Goal: Task Accomplishment & Management: Manage account settings

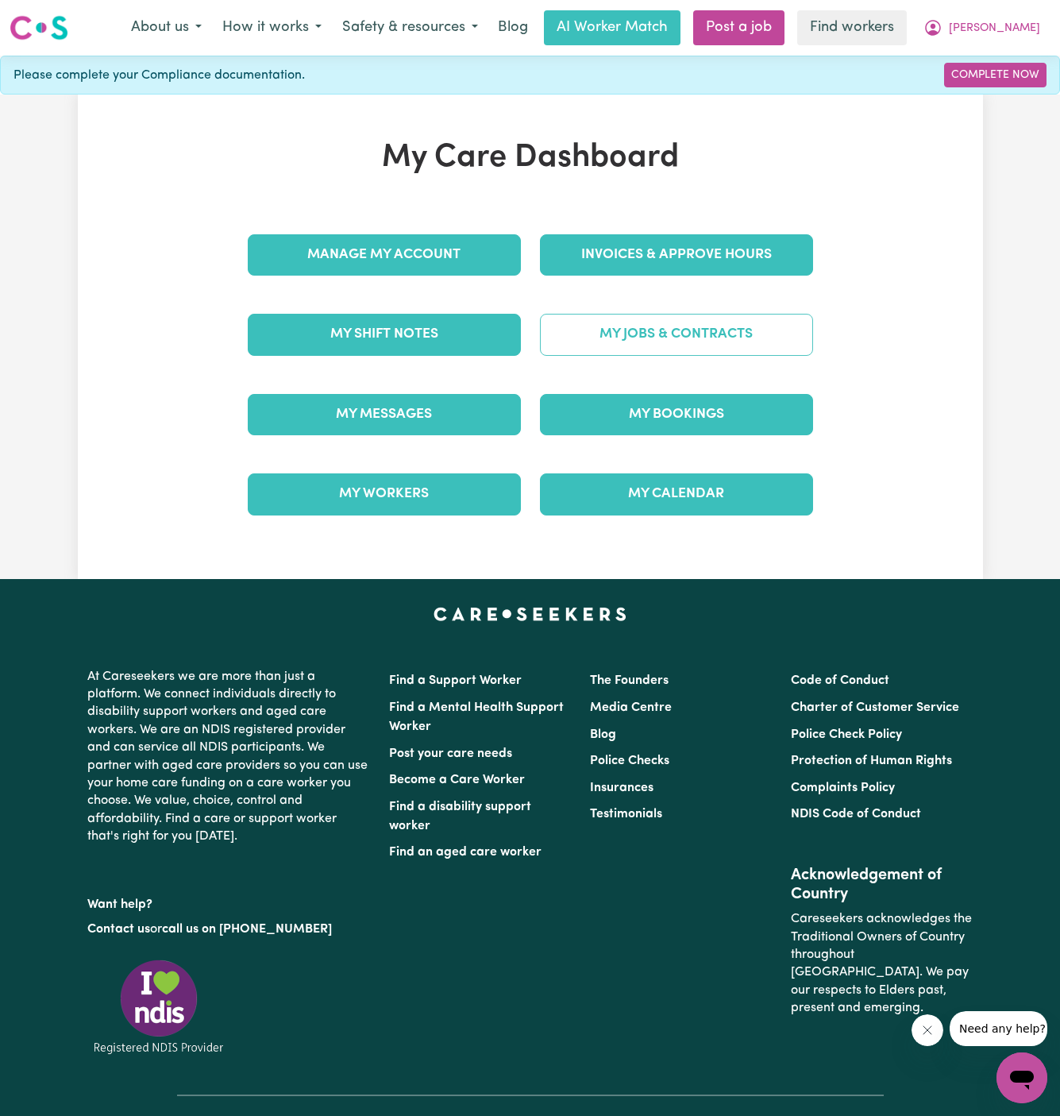
click at [740, 331] on link "My Jobs & Contracts" at bounding box center [676, 334] width 273 height 41
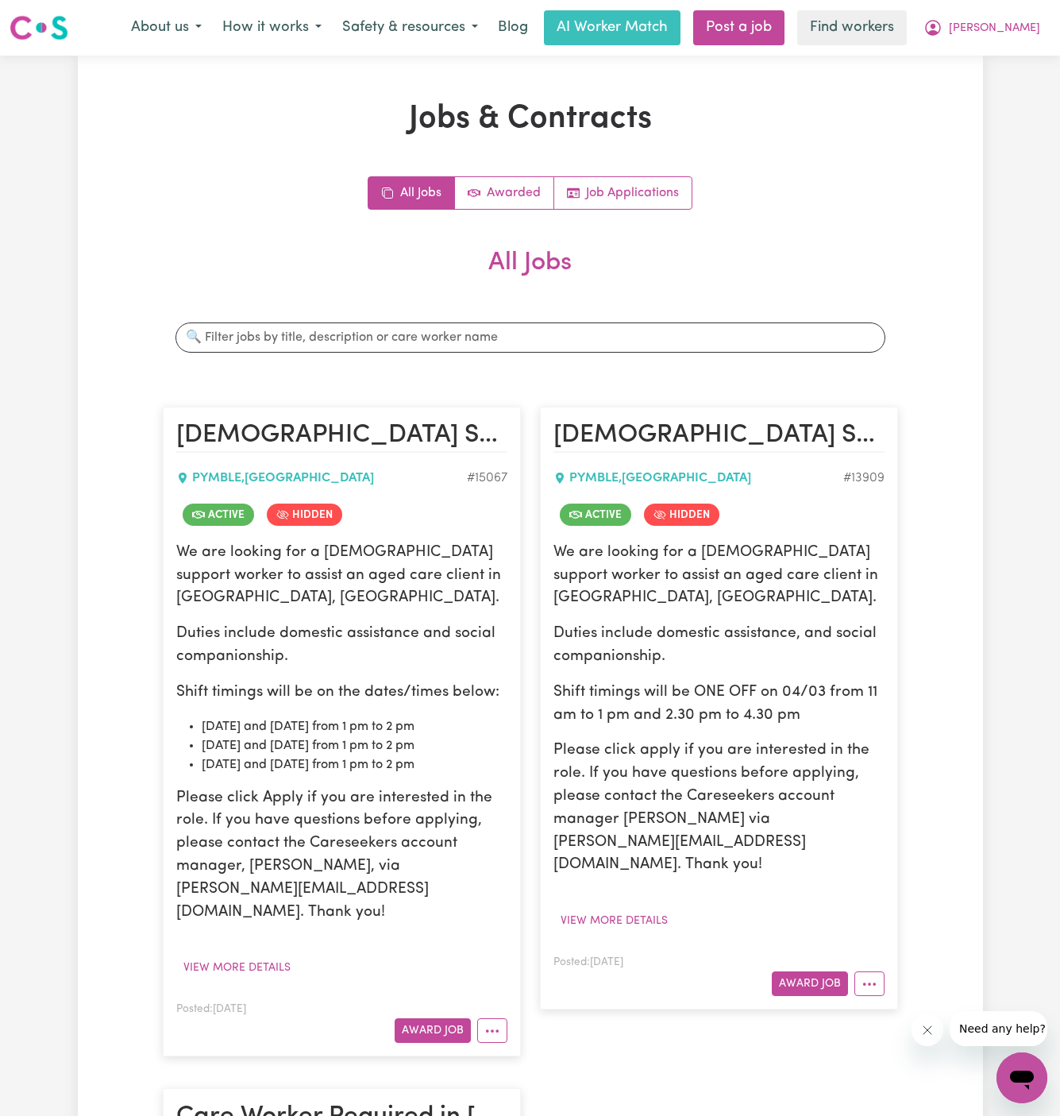
scroll to position [355, 0]
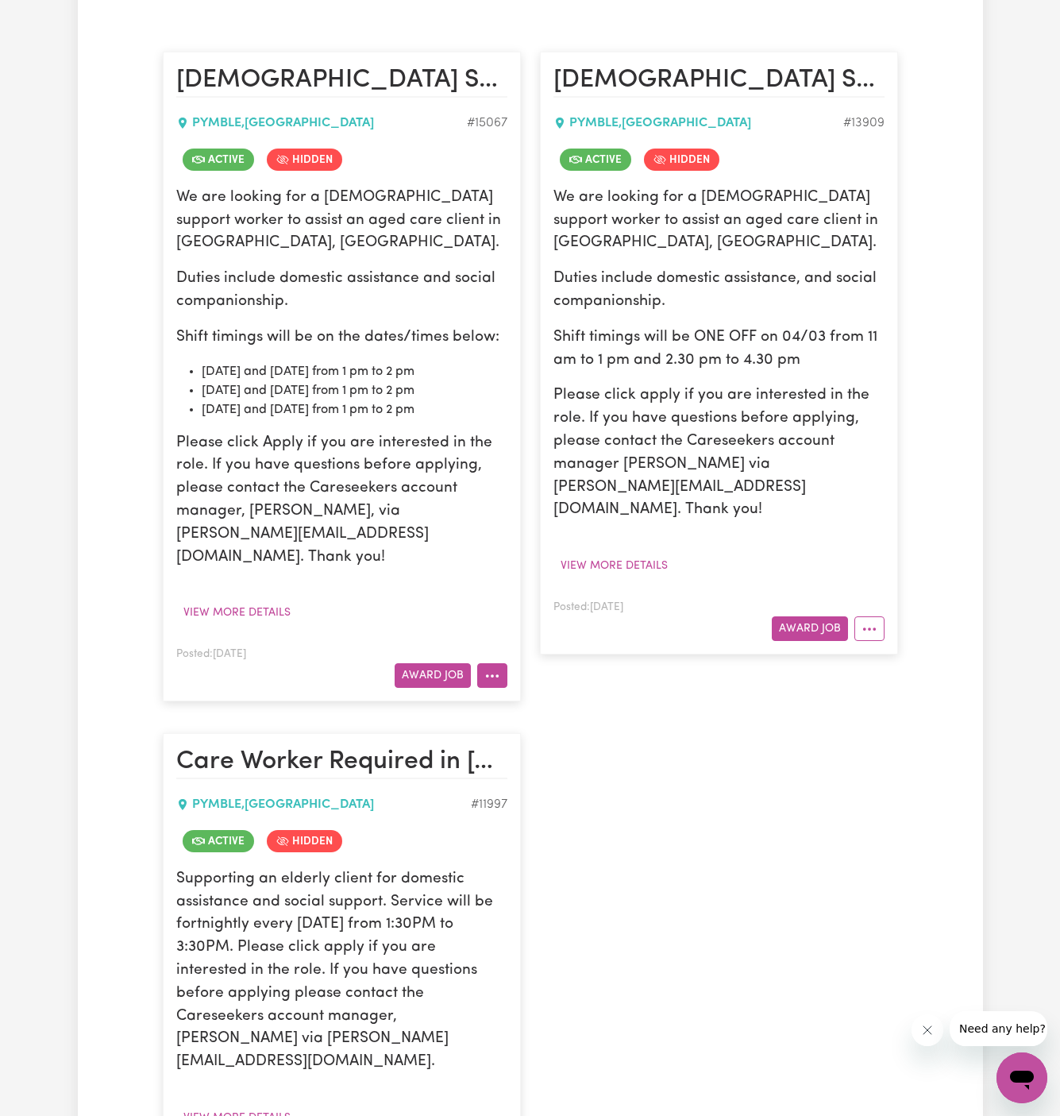
click at [504, 663] on button "More options" at bounding box center [492, 675] width 30 height 25
click at [529, 696] on link "View/Edit Contract" at bounding box center [555, 712] width 154 height 32
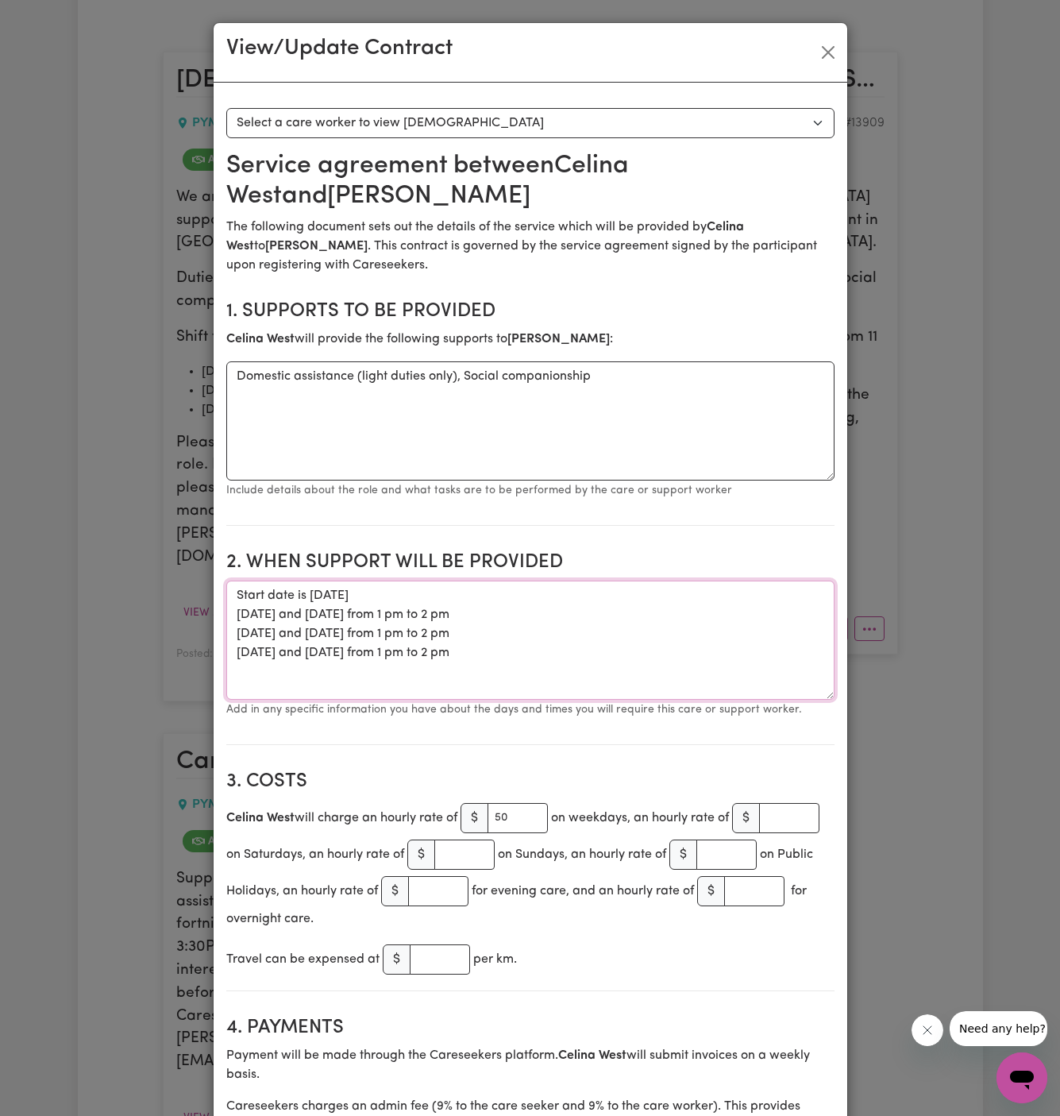
click at [618, 649] on textarea "Start date is [DATE] [DATE] and [DATE] from 1 pm to 2 pm [DATE] and [DATE] from…" at bounding box center [530, 639] width 608 height 119
click at [317, 683] on textarea "Start date is [DATE] [DATE] and [DATE] from 1 pm to 2 pm [DATE] and [DATE] from…" at bounding box center [530, 639] width 608 height 119
paste textarea "From [DATE] [PERSON_NAME] will attend [PERSON_NAME]: [DATE] 1.45 – 3.45pm Wedne…"
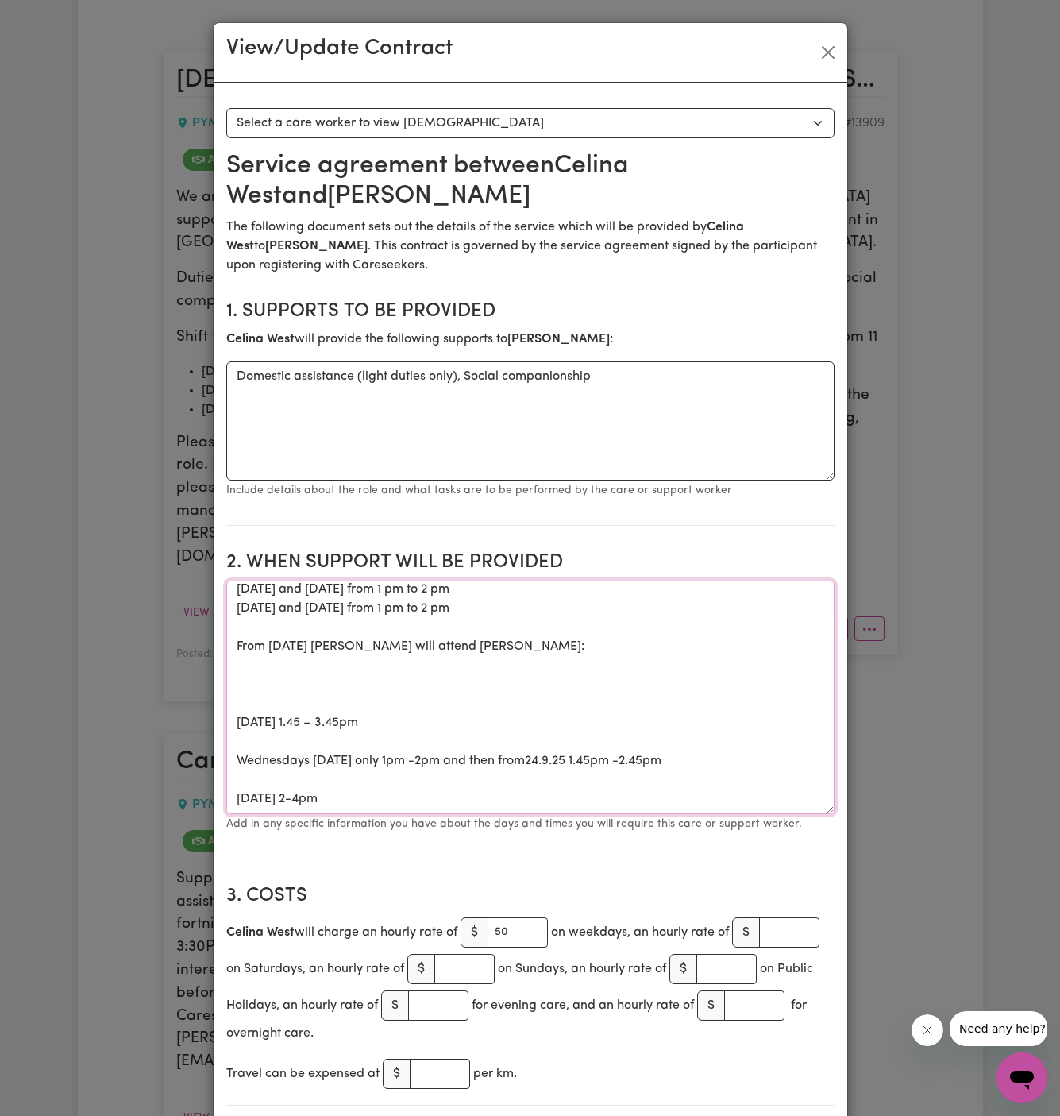
drag, startPoint x: 827, startPoint y: 695, endPoint x: 827, endPoint y: 807, distance: 112.7
click at [827, 807] on textarea "Start date is [DATE] [DATE] and [DATE] from 1 pm to 2 pm [DATE] and [DATE] from…" at bounding box center [530, 696] width 608 height 233
click at [558, 669] on textarea "Start date is [DATE] [DATE] and [DATE] from 1 pm to 2 pm [DATE] and [DATE] from…" at bounding box center [530, 696] width 608 height 232
click at [270, 715] on textarea "Start date is [DATE] [DATE] and [DATE] from 1 pm to 2 pm [DATE] and [DATE] from…" at bounding box center [530, 696] width 608 height 232
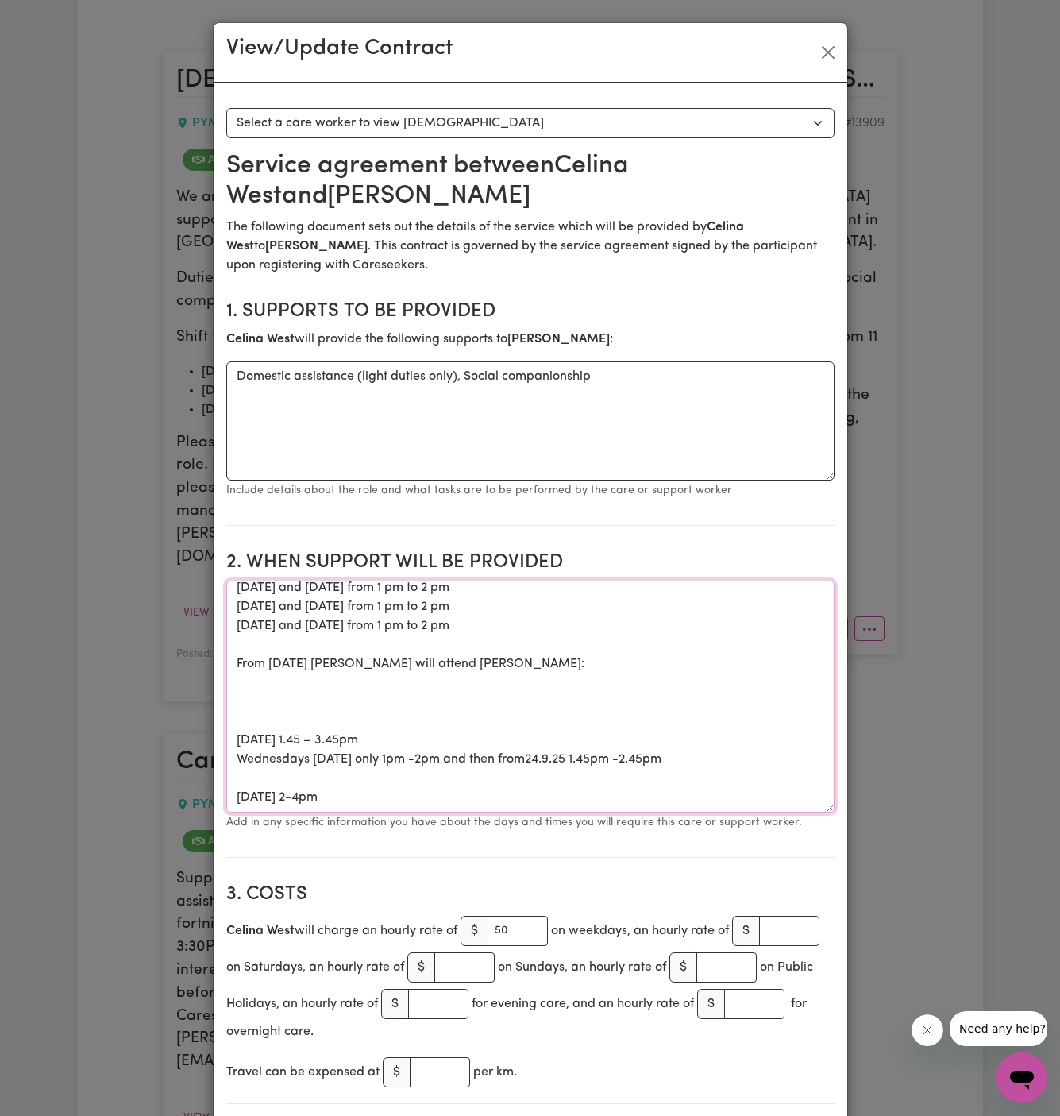
scroll to position [45, 0]
click at [252, 750] on textarea "Start date is [DATE] [DATE] and [DATE] from 1 pm to 2 pm [DATE] and [DATE] from…" at bounding box center [530, 696] width 608 height 232
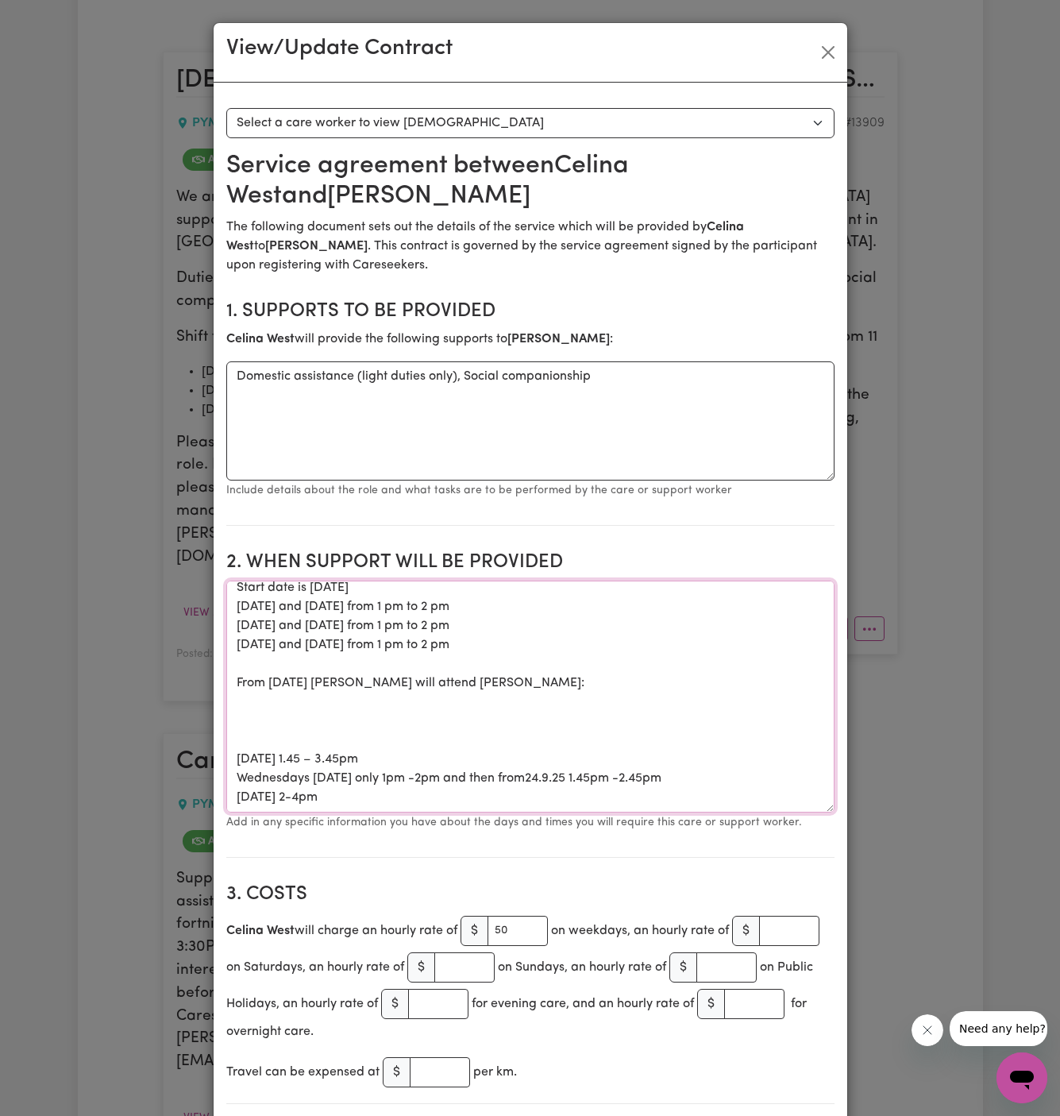
scroll to position [26, 0]
click at [246, 720] on textarea "Start date is [DATE] [DATE] and [DATE] from 1 pm to 2 pm [DATE] and [DATE] from…" at bounding box center [530, 696] width 608 height 232
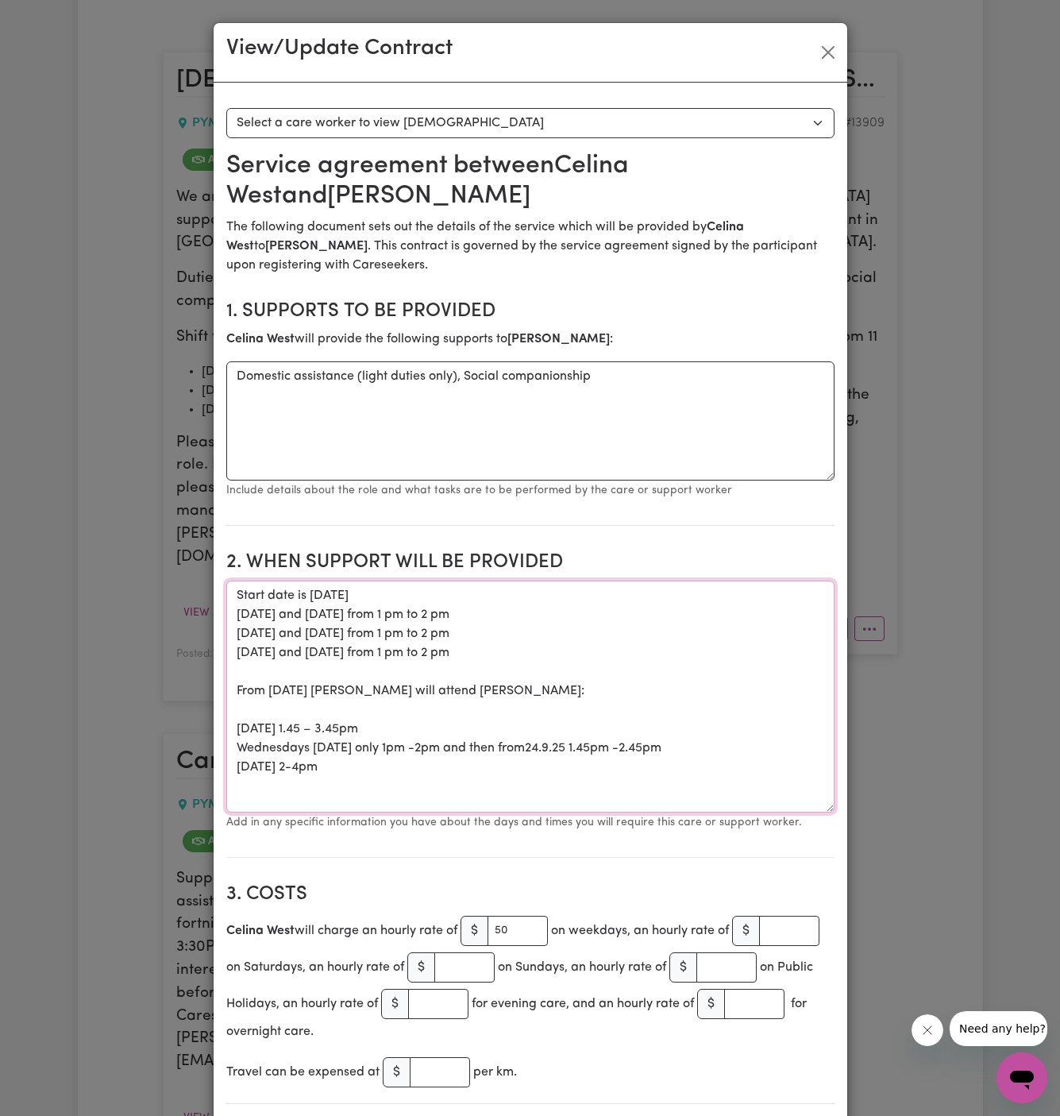
scroll to position [0, 0]
drag, startPoint x: 316, startPoint y: 686, endPoint x: 642, endPoint y: 684, distance: 325.5
click at [642, 684] on textarea "Start date is [DATE] [DATE] and [DATE] from 1 pm to 2 pm [DATE] and [DATE] from…" at bounding box center [530, 696] width 608 height 232
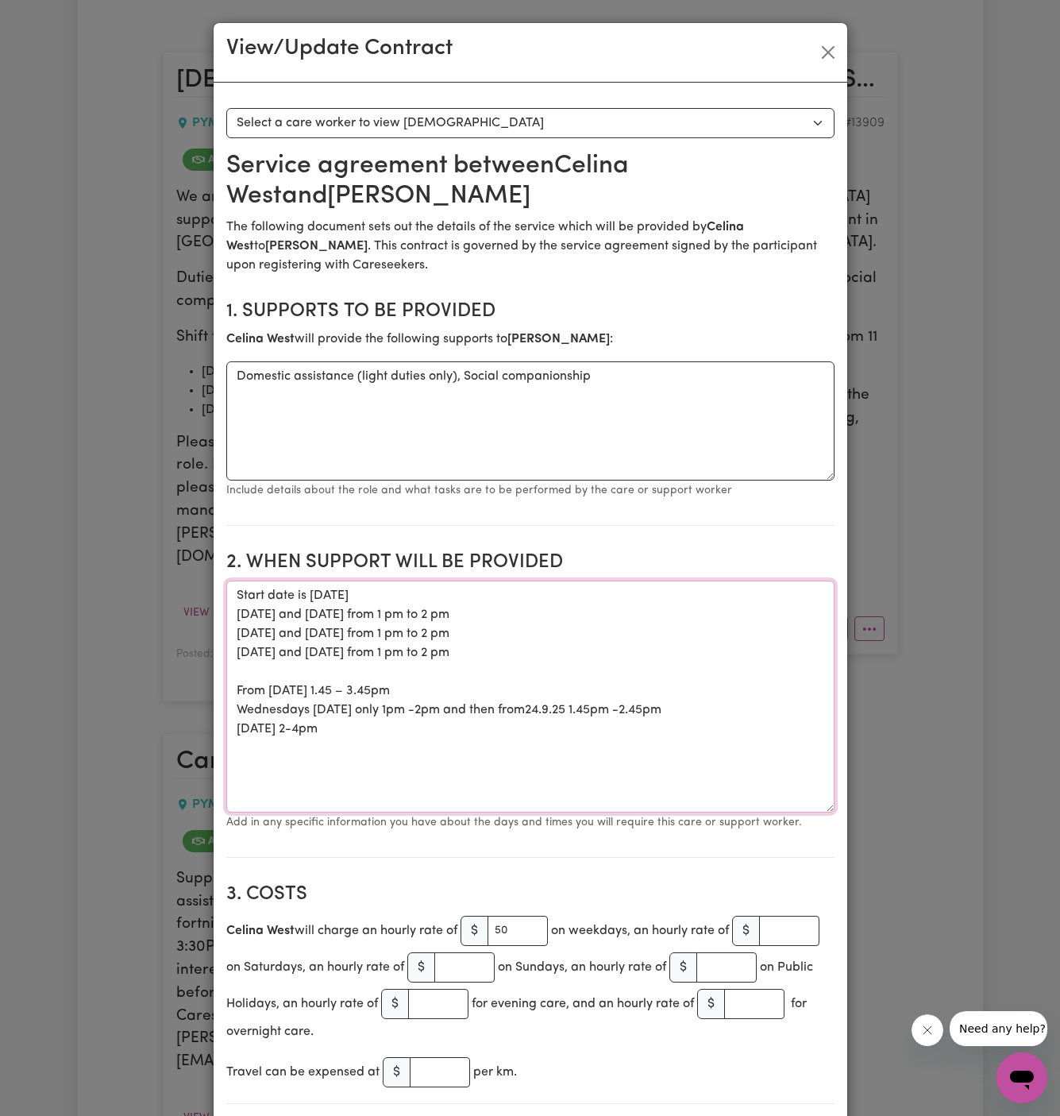
click at [329, 711] on textarea "Start date is [DATE] [DATE] and [DATE] from 1 pm to 2 pm [DATE] and [DATE] from…" at bounding box center [530, 696] width 608 height 232
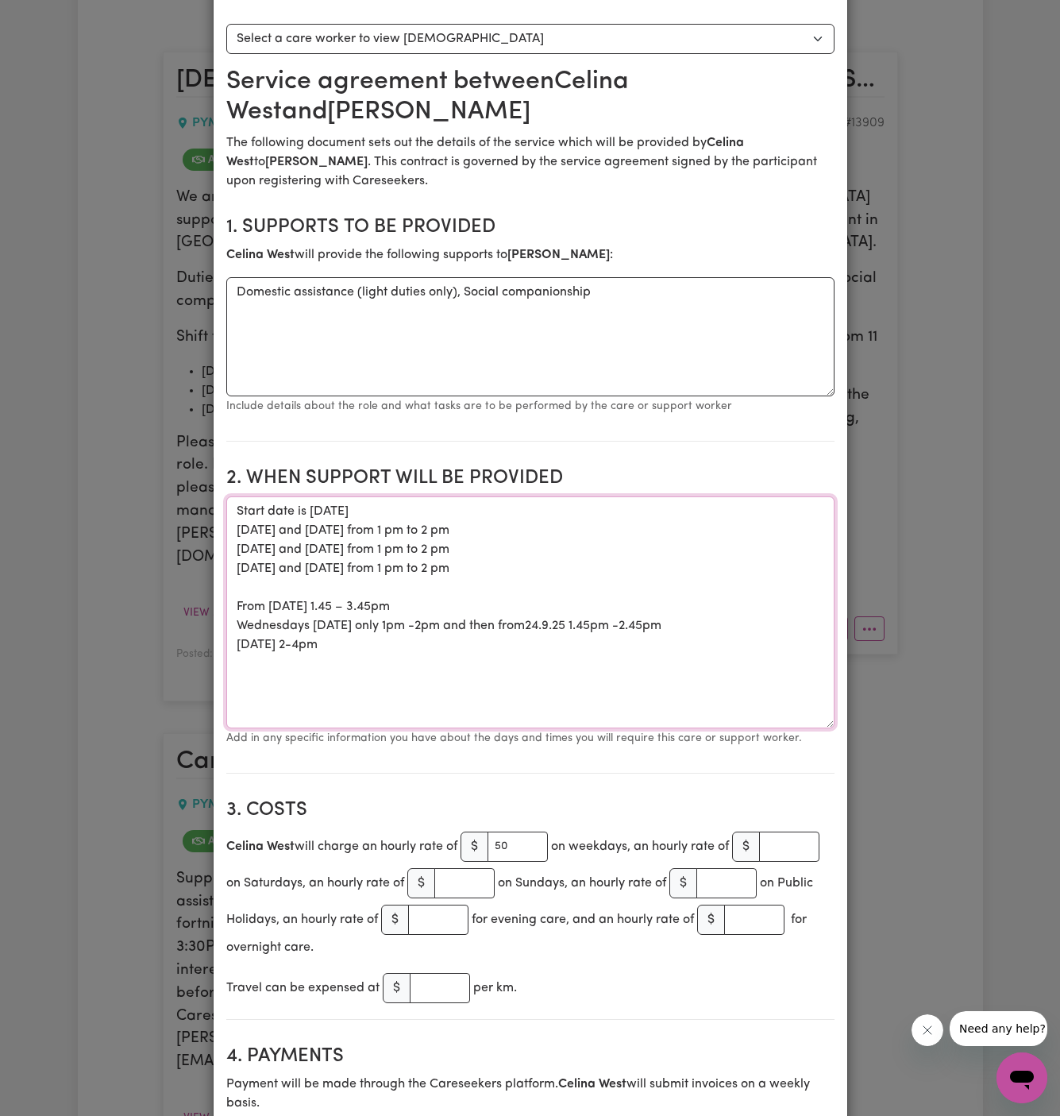
scroll to position [91, 0]
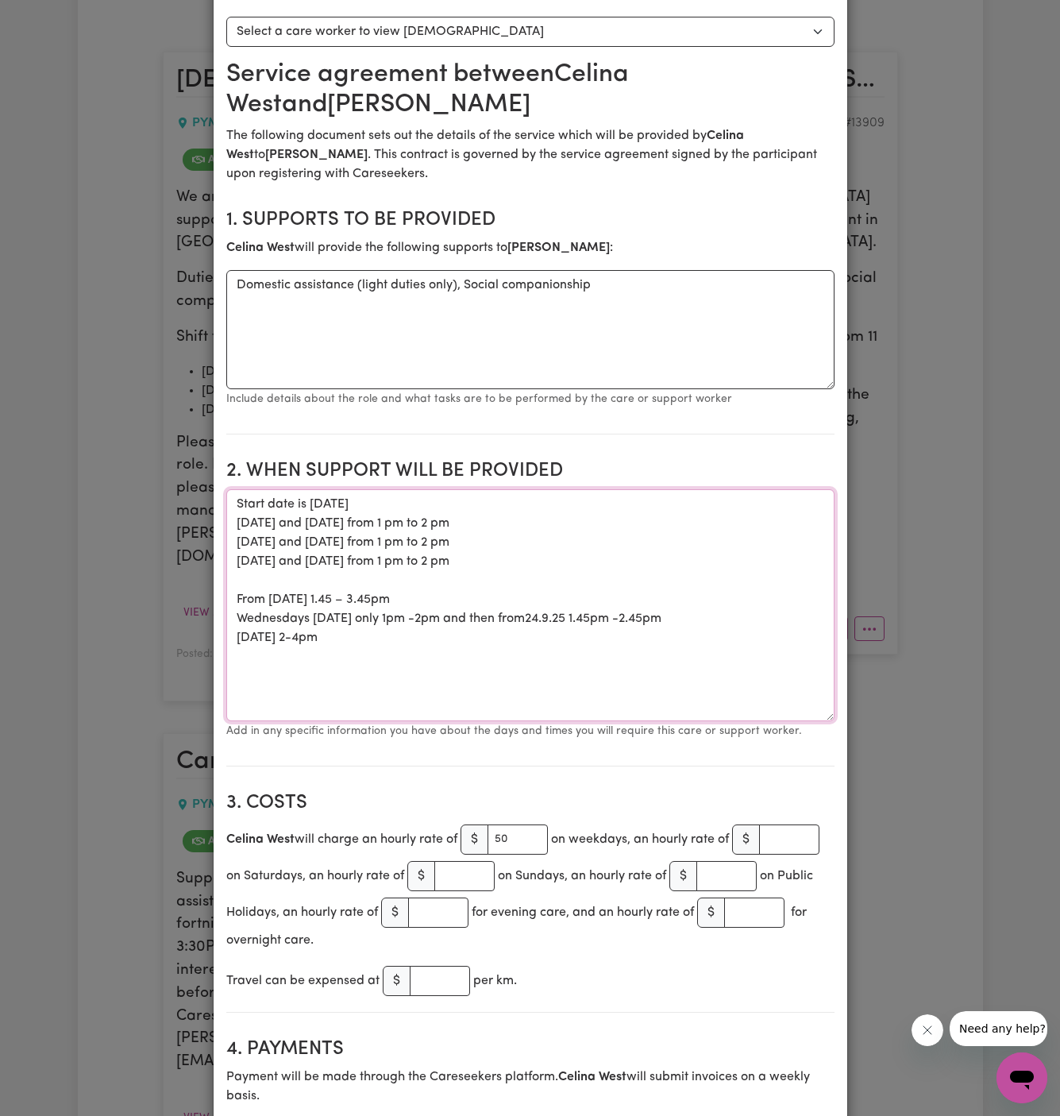
click at [237, 622] on textarea "Start date is [DATE] [DATE] and [DATE] from 1 pm to 2 pm [DATE] and [DATE] from…" at bounding box center [530, 605] width 608 height 232
click at [363, 577] on textarea "Start date is [DATE] [DATE] and [DATE] from 1 pm to 2 pm [DATE] and [DATE] from…" at bounding box center [530, 605] width 608 height 232
click at [390, 634] on textarea "Start date is [DATE] [DATE] and [DATE] from 1 pm to 2 pm [DATE] and [DATE] from…" at bounding box center [530, 605] width 608 height 232
click at [422, 638] on textarea "Start date is [DATE] [DATE] and [DATE] from 1 pm to 2 pm [DATE] and [DATE] from…" at bounding box center [530, 605] width 608 height 232
click at [534, 610] on textarea "Start date is [DATE] [DATE] and [DATE] from 1 pm to 2 pm [DATE] and [DATE] from…" at bounding box center [530, 605] width 608 height 232
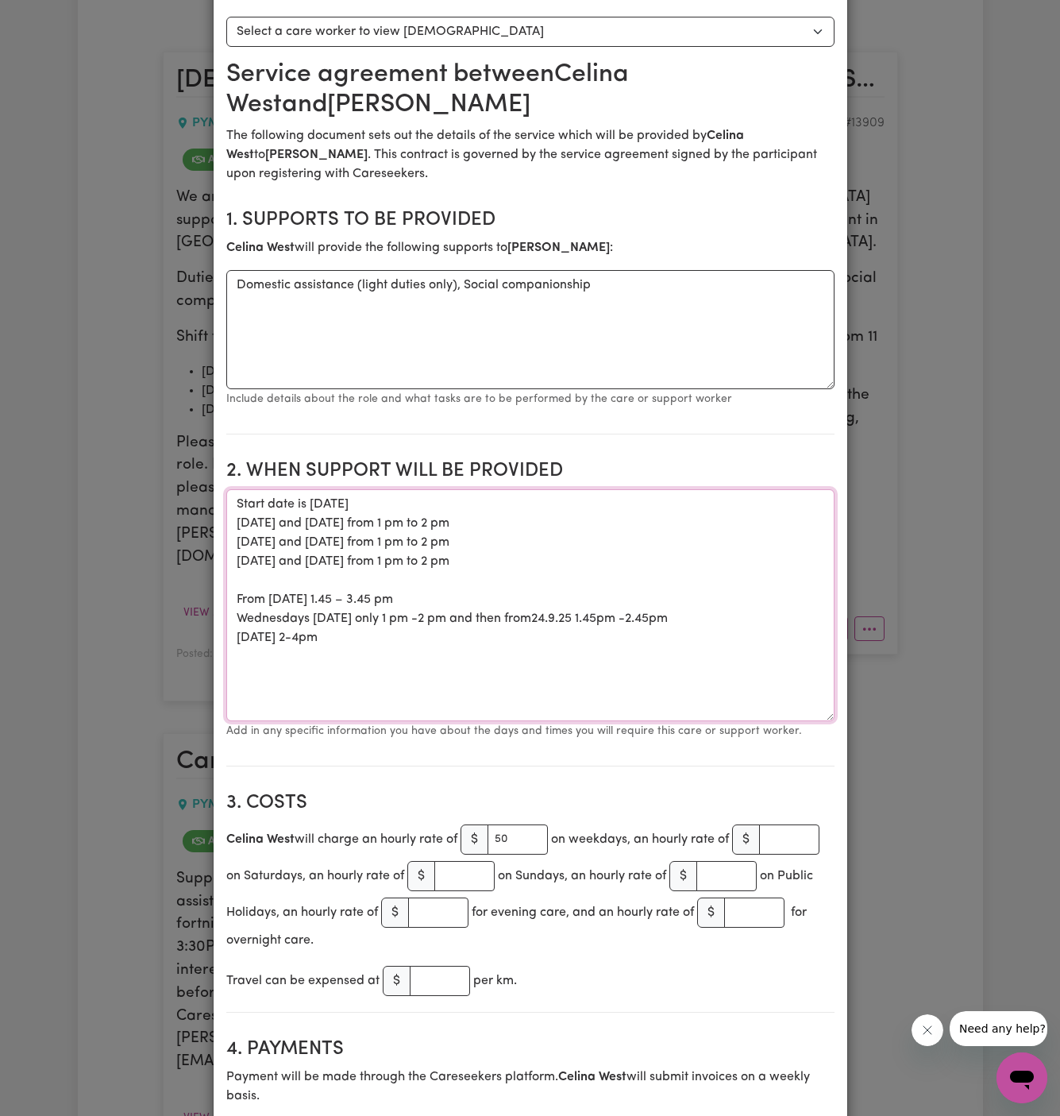
click at [518, 627] on textarea "Start date is [DATE] [DATE] and [DATE] from 1 pm to 2 pm [DATE] and [DATE] from…" at bounding box center [530, 605] width 608 height 232
click at [534, 632] on textarea "Start date is [DATE] [DATE] and [DATE] from 1 pm to 2 pm [DATE] and [DATE] from…" at bounding box center [530, 605] width 608 height 232
click at [532, 635] on textarea "Start date is [DATE] [DATE] and [DATE] from 1 pm to 2 pm [DATE] and [DATE] from…" at bounding box center [530, 605] width 608 height 232
click at [600, 636] on textarea "Start date is [DATE] [DATE] and [DATE] from 1 pm to 2 pm [DATE] and [DATE] from…" at bounding box center [530, 605] width 608 height 232
click at [398, 699] on textarea "Start date is [DATE] [DATE] and [DATE] from 1 pm to 2 pm [DATE] and [DATE] from…" at bounding box center [530, 605] width 608 height 232
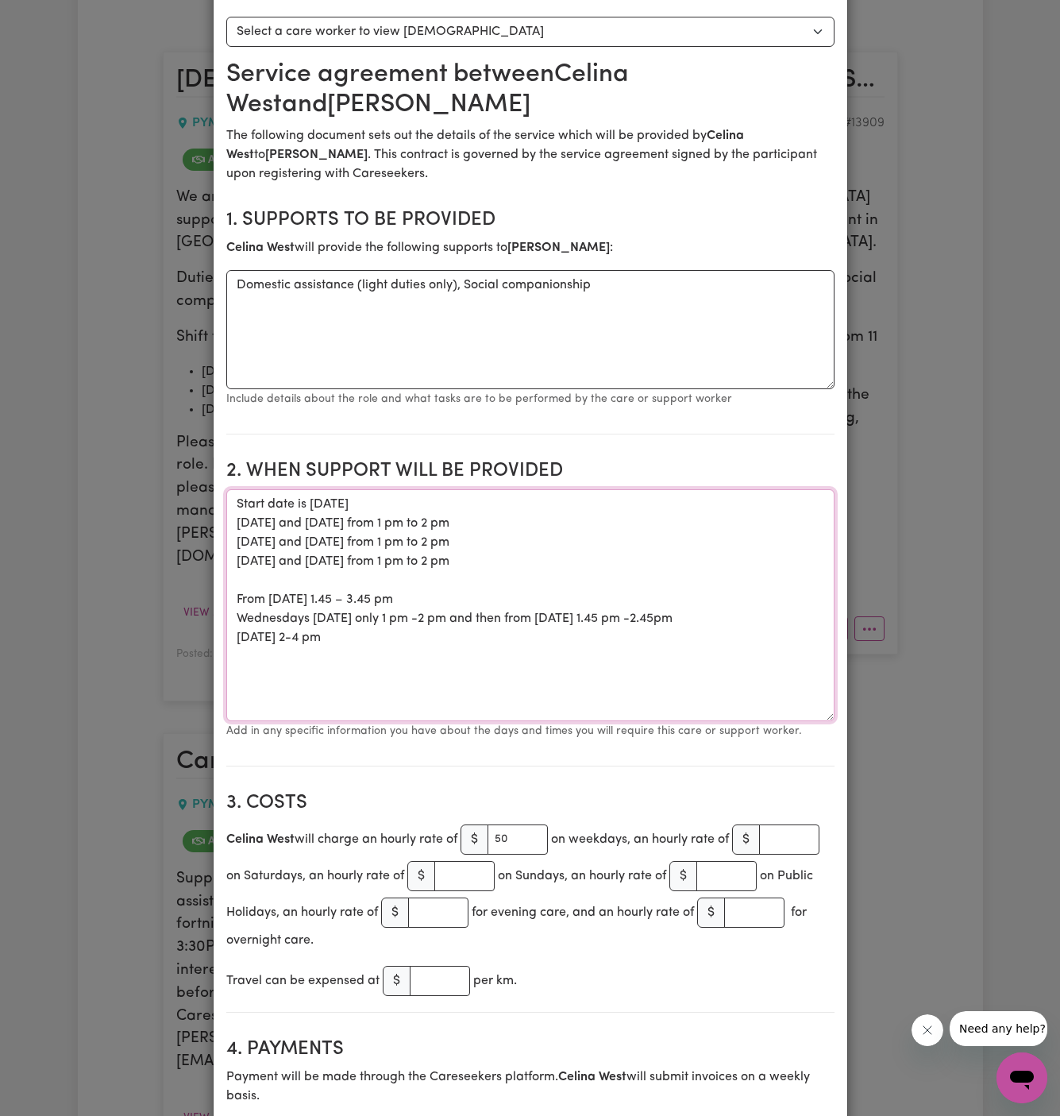
click at [401, 694] on textarea "Start date is [DATE] [DATE] and [DATE] from 1 pm to 2 pm [DATE] and [DATE] from…" at bounding box center [530, 605] width 608 height 232
click at [326, 593] on textarea "Start date is [DATE] [DATE] and [DATE] from 1 pm to 2 pm [DATE] and [DATE] from…" at bounding box center [530, 605] width 608 height 232
click at [234, 619] on textarea "Start date is [DATE] [DATE] and [DATE] from 1 pm to 2 pm [DATE] and [DATE] from…" at bounding box center [530, 605] width 608 height 232
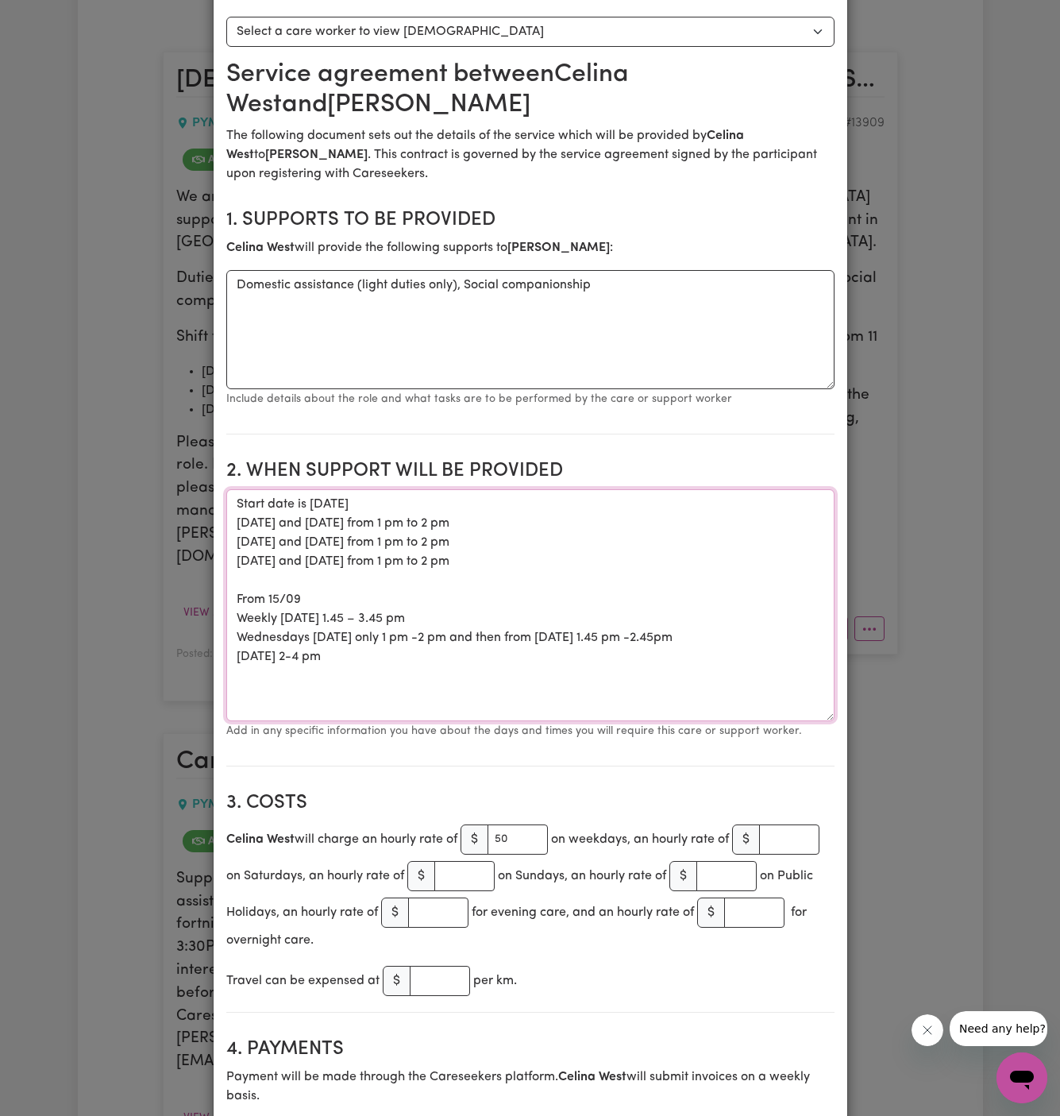
click at [235, 638] on textarea "Start date is [DATE] [DATE] and [DATE] from 1 pm to 2 pm [DATE] and [DATE] from…" at bounding box center [530, 605] width 608 height 232
click at [233, 656] on textarea "Start date is [DATE] [DATE] and [DATE] from 1 pm to 2 pm [DATE] and [DATE] from…" at bounding box center [530, 605] width 608 height 232
drag, startPoint x: 233, startPoint y: 656, endPoint x: 303, endPoint y: 656, distance: 69.9
click at [241, 656] on textarea "Start date is [DATE] [DATE] and [DATE] from 1 pm to 2 pm [DATE] and [DATE] from…" at bounding box center [530, 605] width 608 height 232
click at [303, 656] on textarea "Start date is [DATE] [DATE] and [DATE] from 1 pm to 2 pm [DATE] and [DATE] from…" at bounding box center [530, 605] width 608 height 232
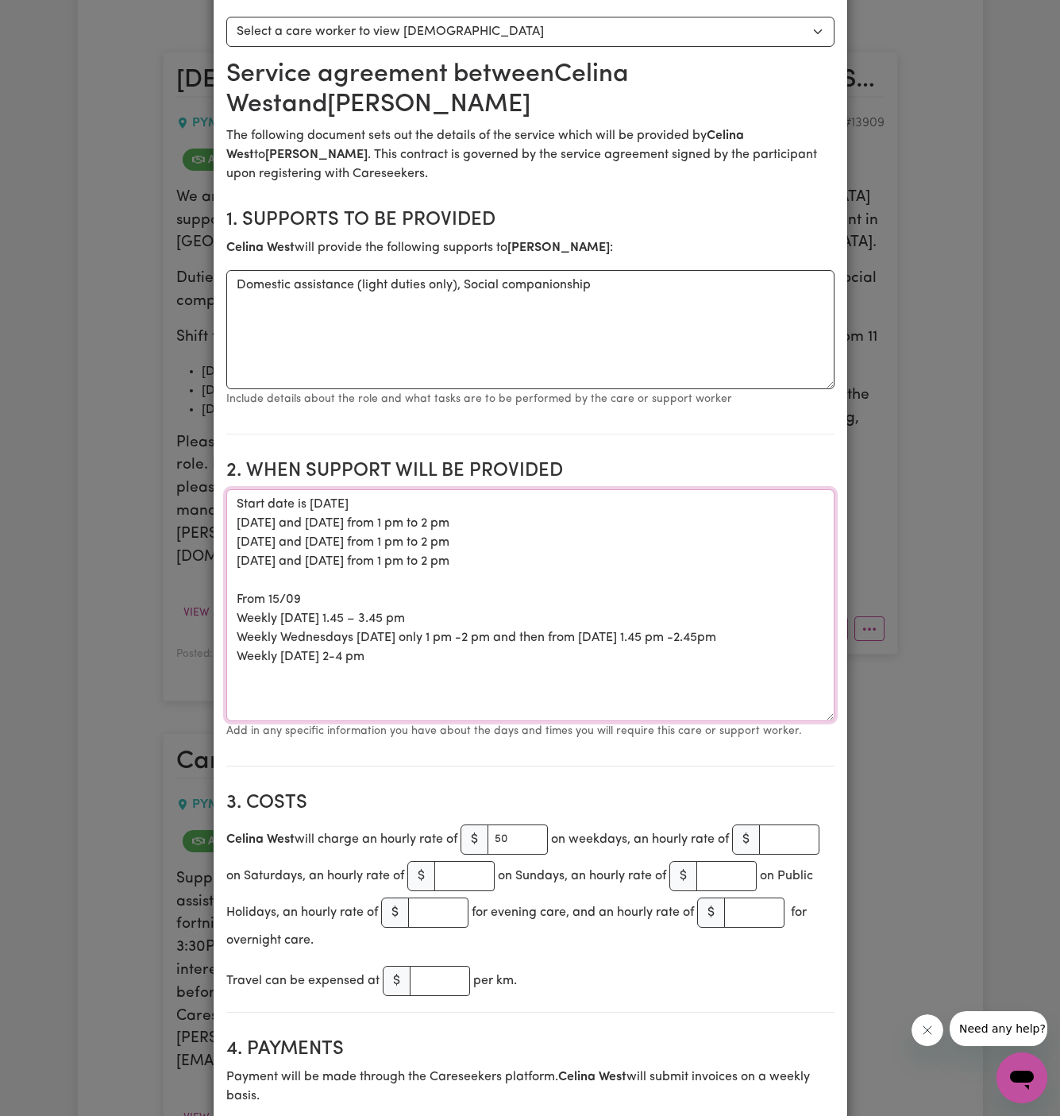
click at [341, 661] on textarea "Start date is [DATE] [DATE] and [DATE] from 1 pm to 2 pm [DATE] and [DATE] from…" at bounding box center [530, 605] width 608 height 232
click at [339, 656] on textarea "Start date is [DATE] [DATE] and [DATE] from 1 pm to 2 pm [DATE] and [DATE] from…" at bounding box center [530, 605] width 608 height 232
click at [363, 657] on textarea "Start date is [DATE] [DATE] and [DATE] from 1 pm to 2 pm [DATE] and [DATE] from…" at bounding box center [530, 605] width 608 height 232
click at [373, 656] on textarea "Start date is [DATE] [DATE] and [DATE] from 1 pm to 2 pm [DATE] and [DATE] from…" at bounding box center [530, 605] width 608 height 232
click at [534, 665] on textarea "Start date is [DATE] [DATE] and [DATE] from 1 pm to 2 pm [DATE] and [DATE] from…" at bounding box center [530, 605] width 608 height 232
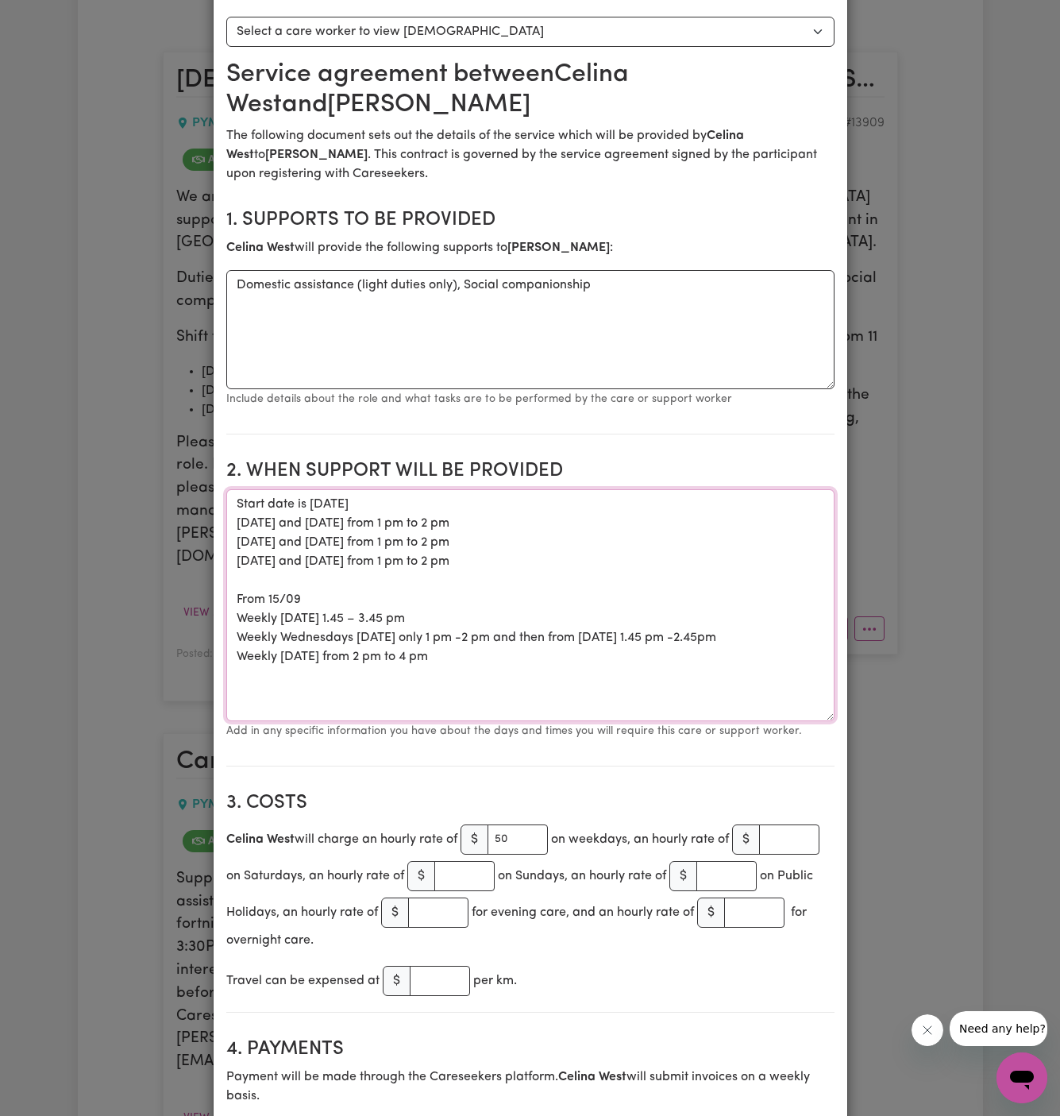
drag, startPoint x: 409, startPoint y: 649, endPoint x: 426, endPoint y: 621, distance: 32.4
click at [426, 621] on textarea "Start date is [DATE] [DATE] and [DATE] from 1 pm to 2 pm [DATE] and [DATE] from…" at bounding box center [530, 605] width 608 height 232
click at [402, 620] on textarea "Start date is [DATE] [DATE] and [DATE] from 1 pm to 2 pm [DATE] and [DATE] from…" at bounding box center [530, 605] width 608 height 232
drag, startPoint x: 422, startPoint y: 634, endPoint x: 352, endPoint y: 640, distance: 70.1
click at [352, 640] on textarea "Start date is [DATE] [DATE] and [DATE] from 1 pm to 2 pm [DATE] and [DATE] from…" at bounding box center [530, 605] width 608 height 232
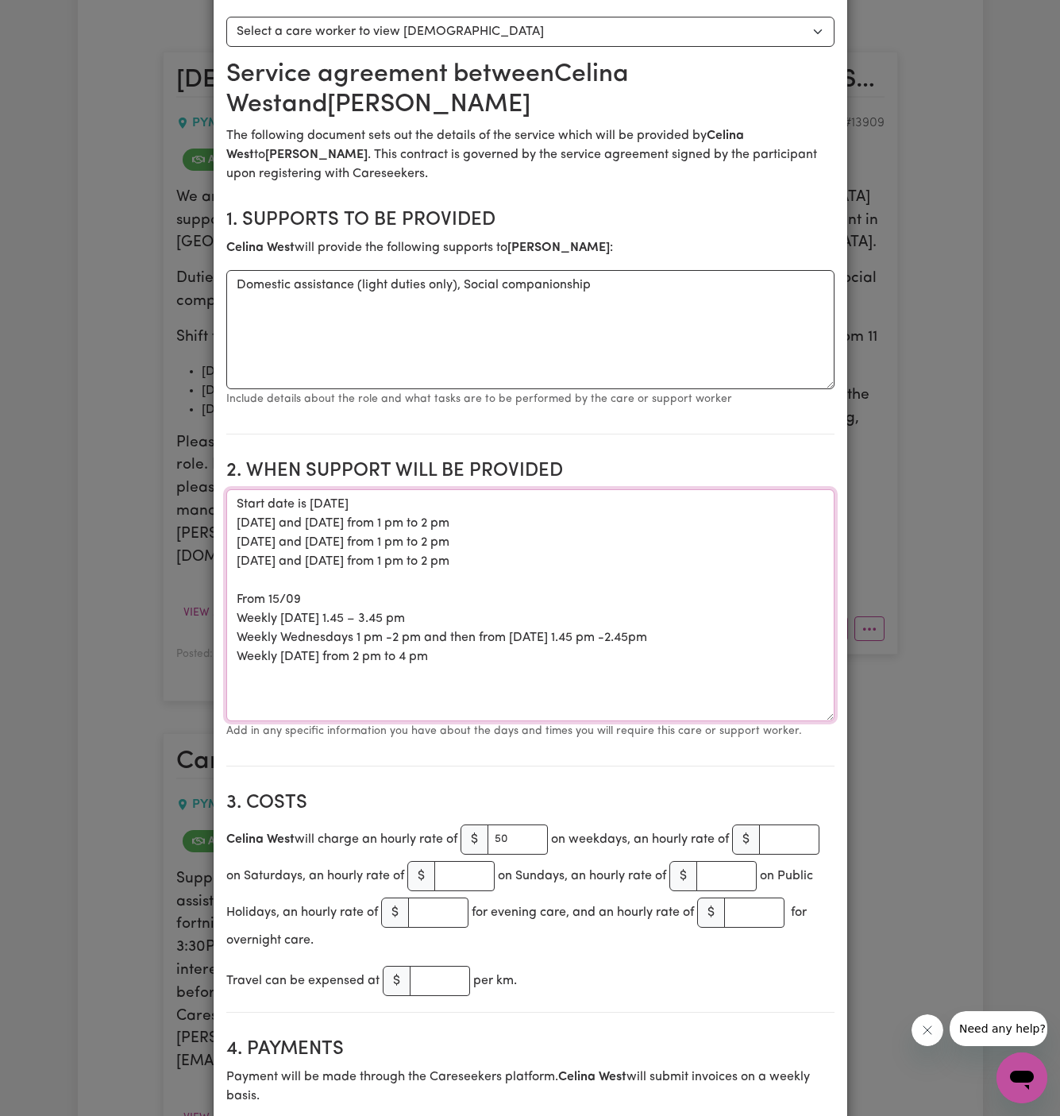
click at [419, 634] on textarea "Start date is [DATE] [DATE] and [DATE] from 1 pm to 2 pm [DATE] and [DATE] from…" at bounding box center [530, 605] width 608 height 232
paste textarea "[DATE] only"
click at [472, 637] on textarea "Start date is [DATE] [DATE] and [DATE] from 1 pm to 2 pm [DATE] and [DATE] from…" at bounding box center [530, 605] width 608 height 232
click at [518, 647] on textarea "Start date is [DATE] [DATE] and [DATE] from 1 pm to 2 pm [DATE] and [DATE] from…" at bounding box center [530, 605] width 608 height 232
click at [627, 635] on textarea "Start date is [DATE] [DATE] and [DATE] from 1 pm to 2 pm [DATE] and [DATE] from…" at bounding box center [530, 605] width 608 height 232
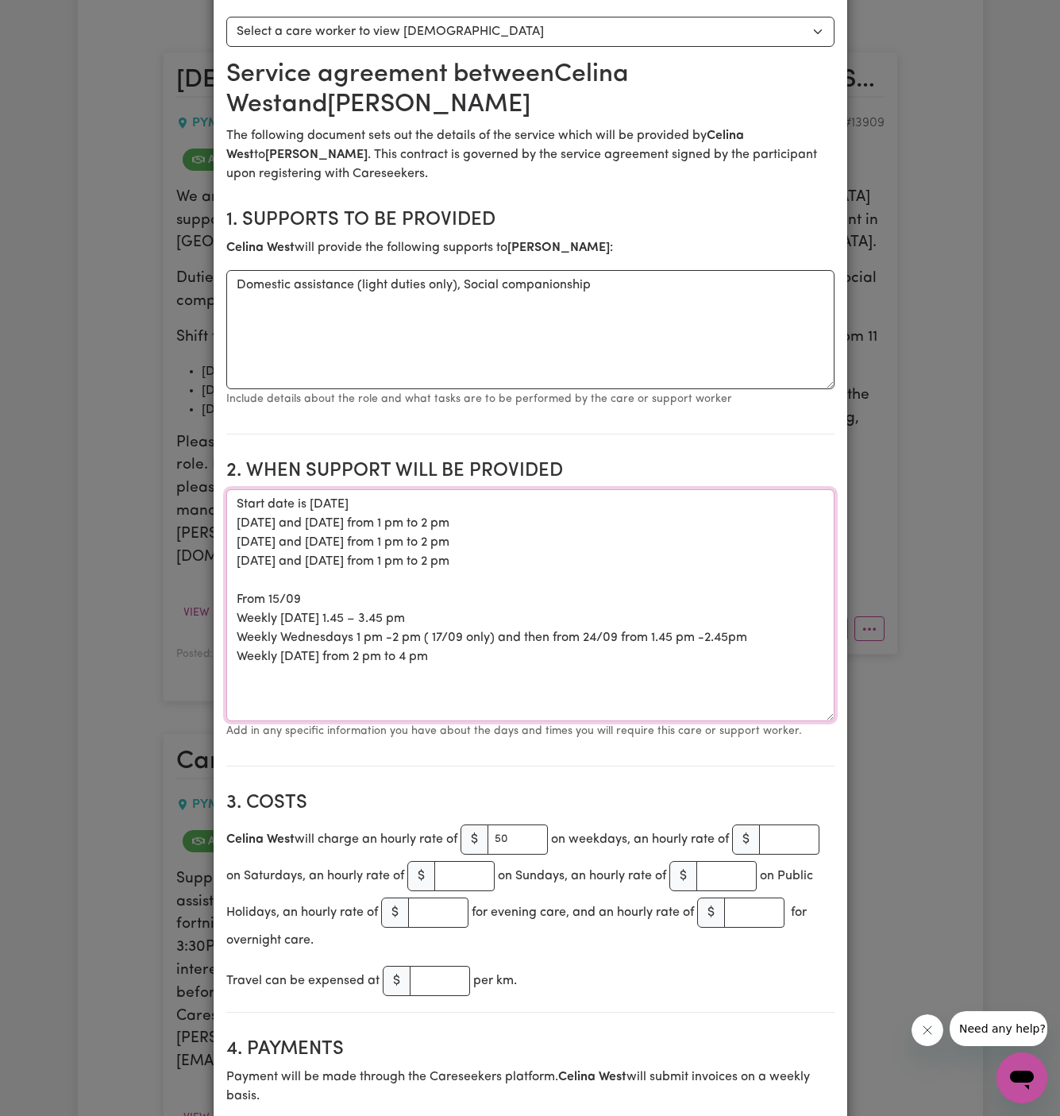
click at [738, 630] on textarea "Start date is [DATE] [DATE] and [DATE] from 1 pm to 2 pm [DATE] and [DATE] from…" at bounding box center [530, 605] width 608 height 232
click at [710, 678] on textarea "Start date is [DATE] [DATE] and [DATE] from 1 pm to 2 pm [DATE] and [DATE] from…" at bounding box center [530, 605] width 608 height 232
click at [707, 634] on textarea "Start date is [DATE] [DATE] and [DATE] from 1 pm to 2 pm [DATE] and [DATE] from…" at bounding box center [530, 605] width 608 height 232
click at [745, 631] on textarea "Start date is [DATE] [DATE] and [DATE] from 1 pm to 2 pm [DATE] and [DATE] from…" at bounding box center [530, 605] width 608 height 232
click at [312, 647] on textarea "Start date is [DATE] [DATE] and [DATE] from 1 pm to 2 pm [DATE] and [DATE] from…" at bounding box center [530, 605] width 608 height 232
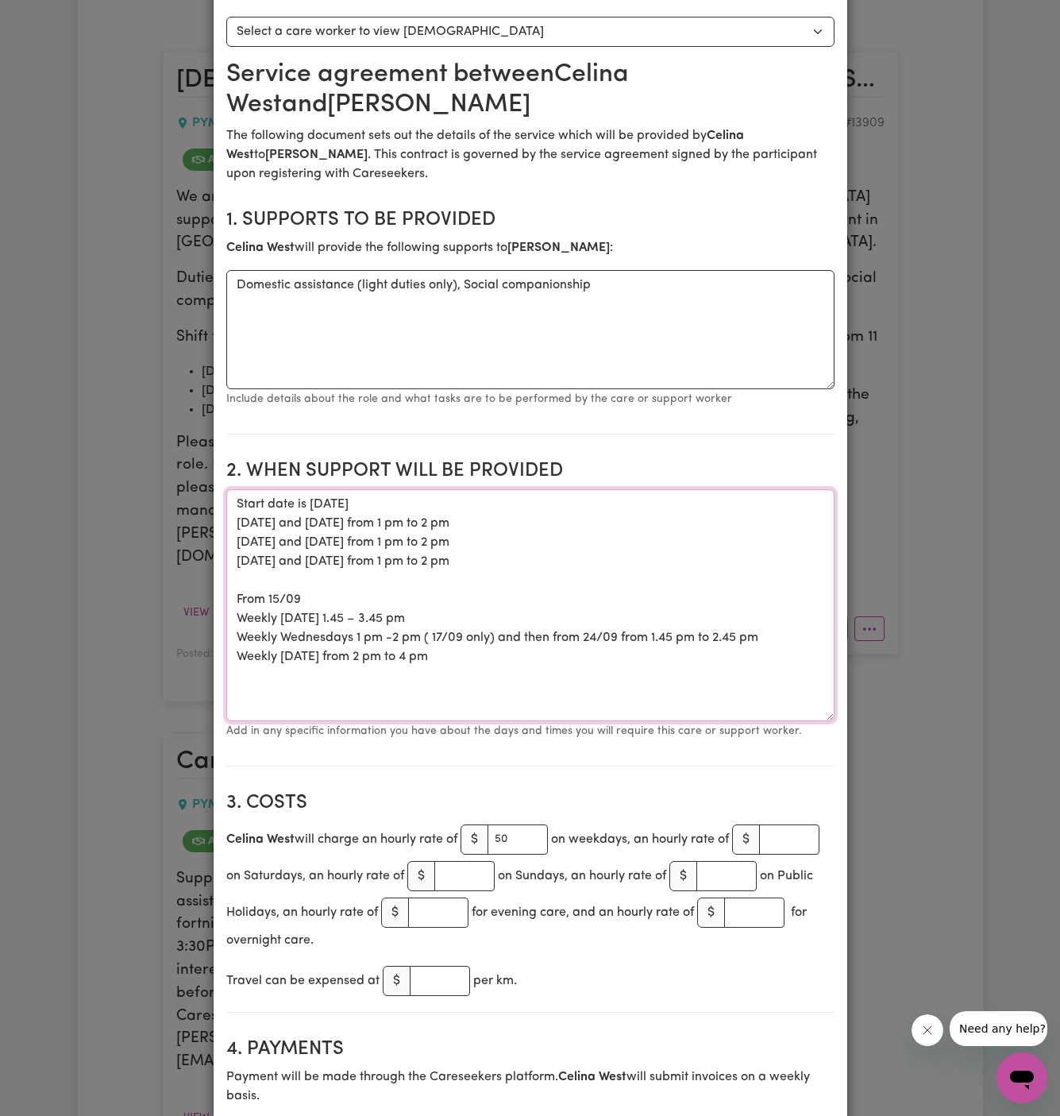
click at [287, 637] on textarea "Start date is [DATE] [DATE] and [DATE] from 1 pm to 2 pm [DATE] and [DATE] from…" at bounding box center [530, 605] width 608 height 232
click at [280, 638] on textarea "Start date is [DATE] [DATE] and [DATE] from 1 pm to 2 pm [DATE] and [DATE] from…" at bounding box center [530, 605] width 608 height 232
click at [340, 617] on textarea "Start date is [DATE] [DATE] and [DATE] from 1 pm to 2 pm [DATE] and [DATE] from…" at bounding box center [530, 605] width 608 height 232
click at [323, 619] on textarea "Start date is [DATE] [DATE] and [DATE] from 1 pm to 2 pm [DATE] and [DATE] from…" at bounding box center [530, 605] width 608 height 232
click at [326, 619] on textarea "Start date is [DATE] [DATE] and [DATE] from 1 pm to 2 pm [DATE] and [DATE] from…" at bounding box center [530, 605] width 608 height 232
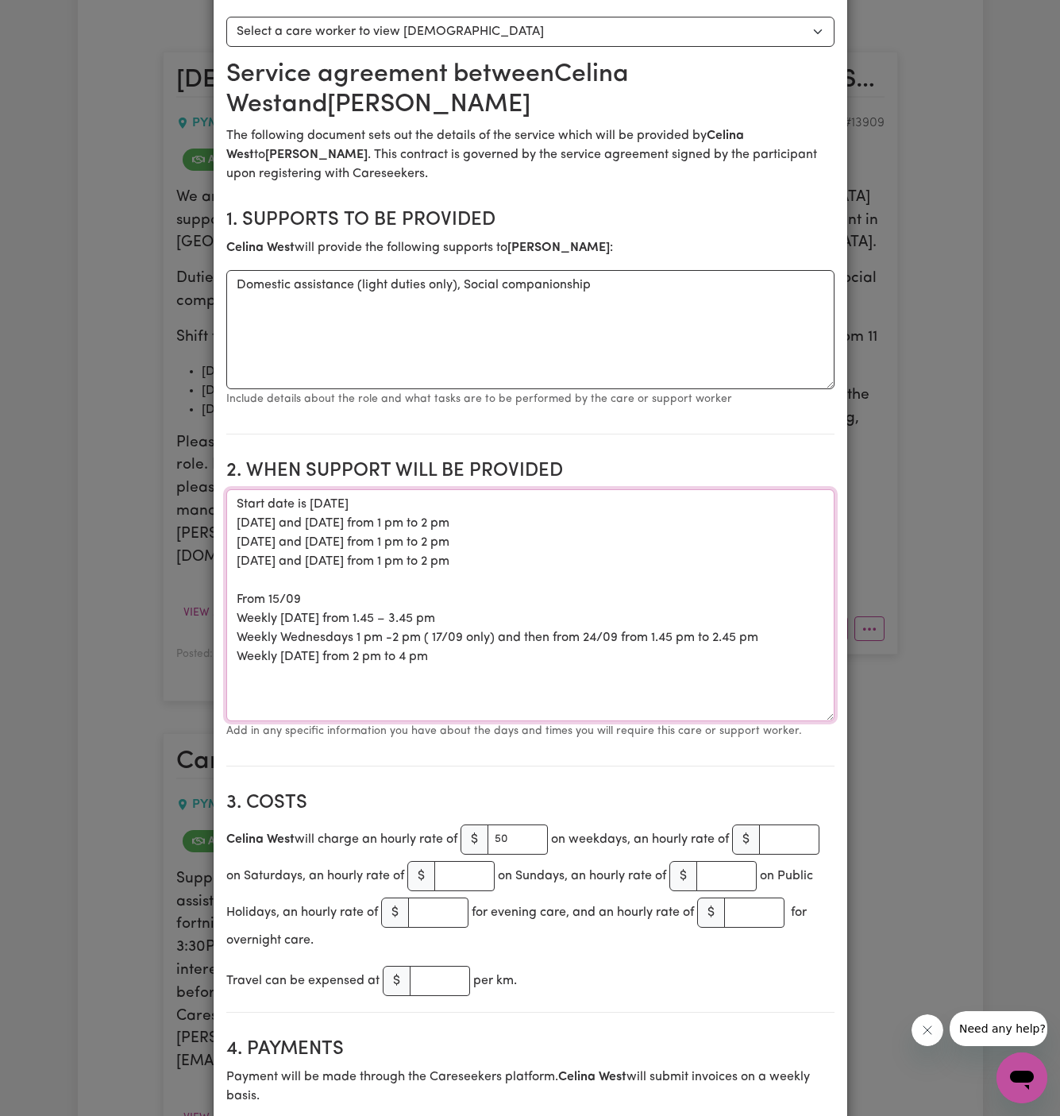
click at [395, 619] on textarea "Start date is [DATE] [DATE] and [DATE] from 1 pm to 2 pm [DATE] and [DATE] from…" at bounding box center [530, 605] width 608 height 232
click at [475, 656] on textarea "Start date is [DATE] [DATE] and [DATE] from 1 pm to 2 pm [DATE] and [DATE] from…" at bounding box center [530, 605] width 608 height 232
click at [475, 660] on textarea "Start date is [DATE] [DATE] and [DATE] from 1 pm to 2 pm [DATE] and [DATE] from…" at bounding box center [530, 605] width 608 height 232
click at [418, 647] on textarea "Start date is [DATE] [DATE] and [DATE] from 1 pm to 2 pm [DATE] and [DATE] from…" at bounding box center [530, 605] width 608 height 232
click at [354, 638] on textarea "Start date is [DATE] [DATE] and [DATE] from 1 pm to 2 pm [DATE] and [DATE] from…" at bounding box center [530, 605] width 608 height 232
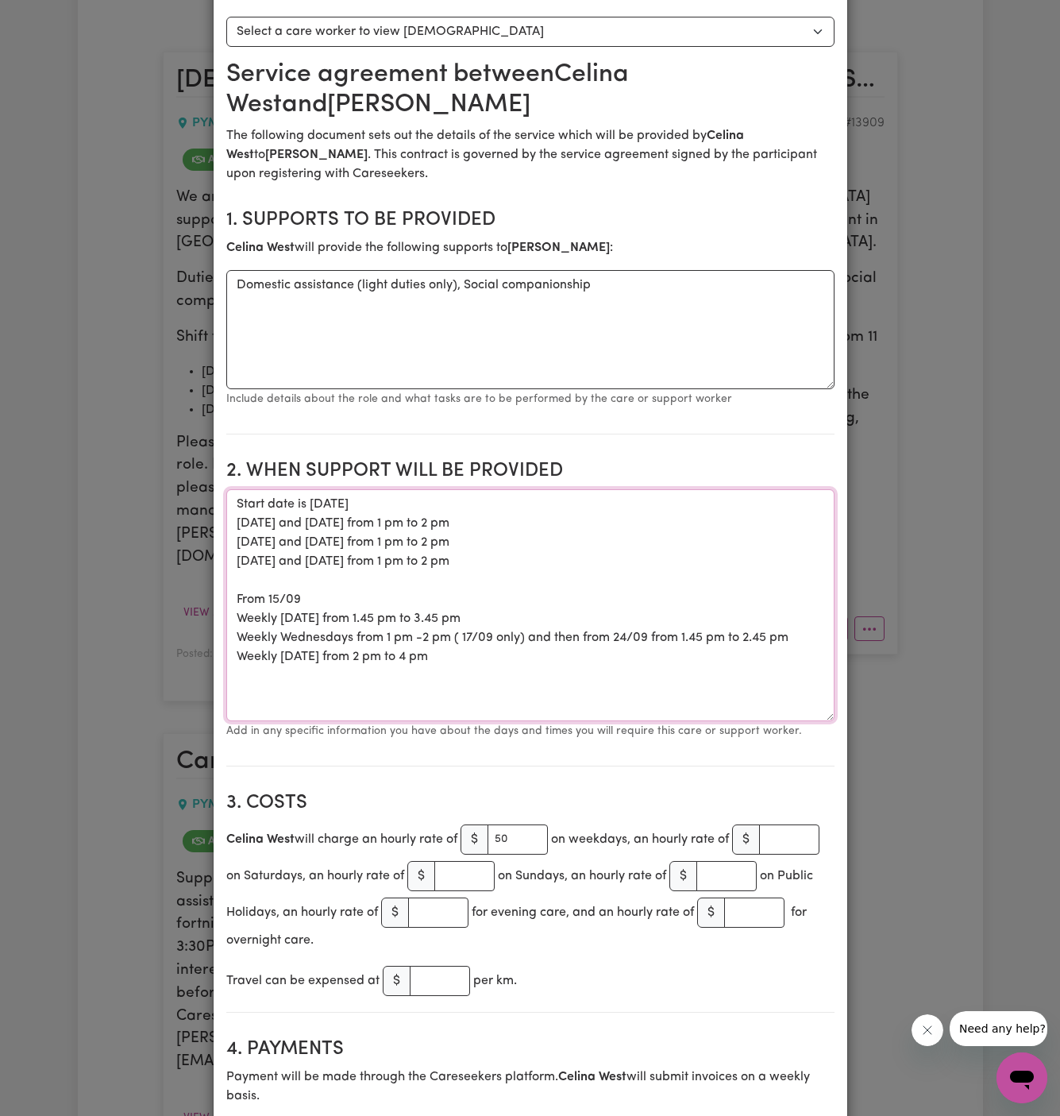
click at [422, 636] on textarea "Start date is [DATE] [DATE] and [DATE] from 1 pm to 2 pm [DATE] and [DATE] from…" at bounding box center [530, 605] width 608 height 232
click at [563, 638] on textarea "Start date is [DATE] [DATE] and [DATE] from 1 pm to 2 pm [DATE] and [DATE] from…" at bounding box center [530, 605] width 608 height 232
click at [474, 636] on textarea "Start date is [DATE] [DATE] and [DATE] from 1 pm to 2 pm [DATE] and [DATE] from…" at bounding box center [530, 605] width 608 height 232
click at [561, 685] on textarea "Start date is [DATE] [DATE] and [DATE] from 1 pm to 2 pm [DATE] and [DATE] from…" at bounding box center [530, 605] width 608 height 232
click at [597, 676] on textarea "Start date is [DATE] [DATE] and [DATE] from 1 pm to 2 pm [DATE] and [DATE] from…" at bounding box center [530, 605] width 608 height 232
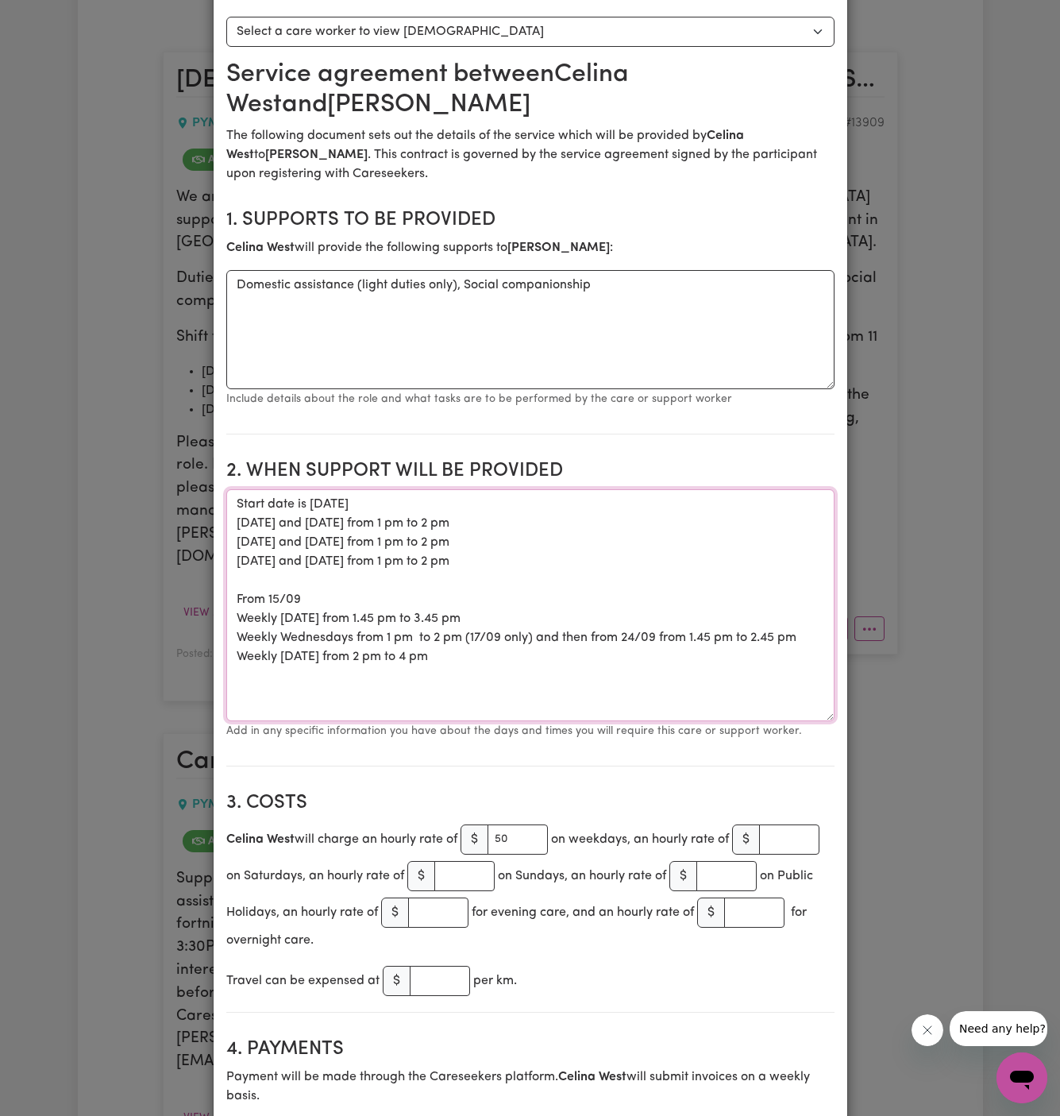
click at [665, 665] on textarea "Start date is [DATE] [DATE] and [DATE] from 1 pm to 2 pm [DATE] and [DATE] from…" at bounding box center [530, 605] width 608 height 232
click at [426, 653] on textarea "Start date is [DATE] [DATE] and [DATE] from 1 pm to 2 pm [DATE] and [DATE] from…" at bounding box center [530, 605] width 608 height 232
click at [620, 641] on textarea "Start date is [DATE] [DATE] and [DATE] from 1 pm to 2 pm [DATE] and [DATE] from…" at bounding box center [530, 605] width 608 height 232
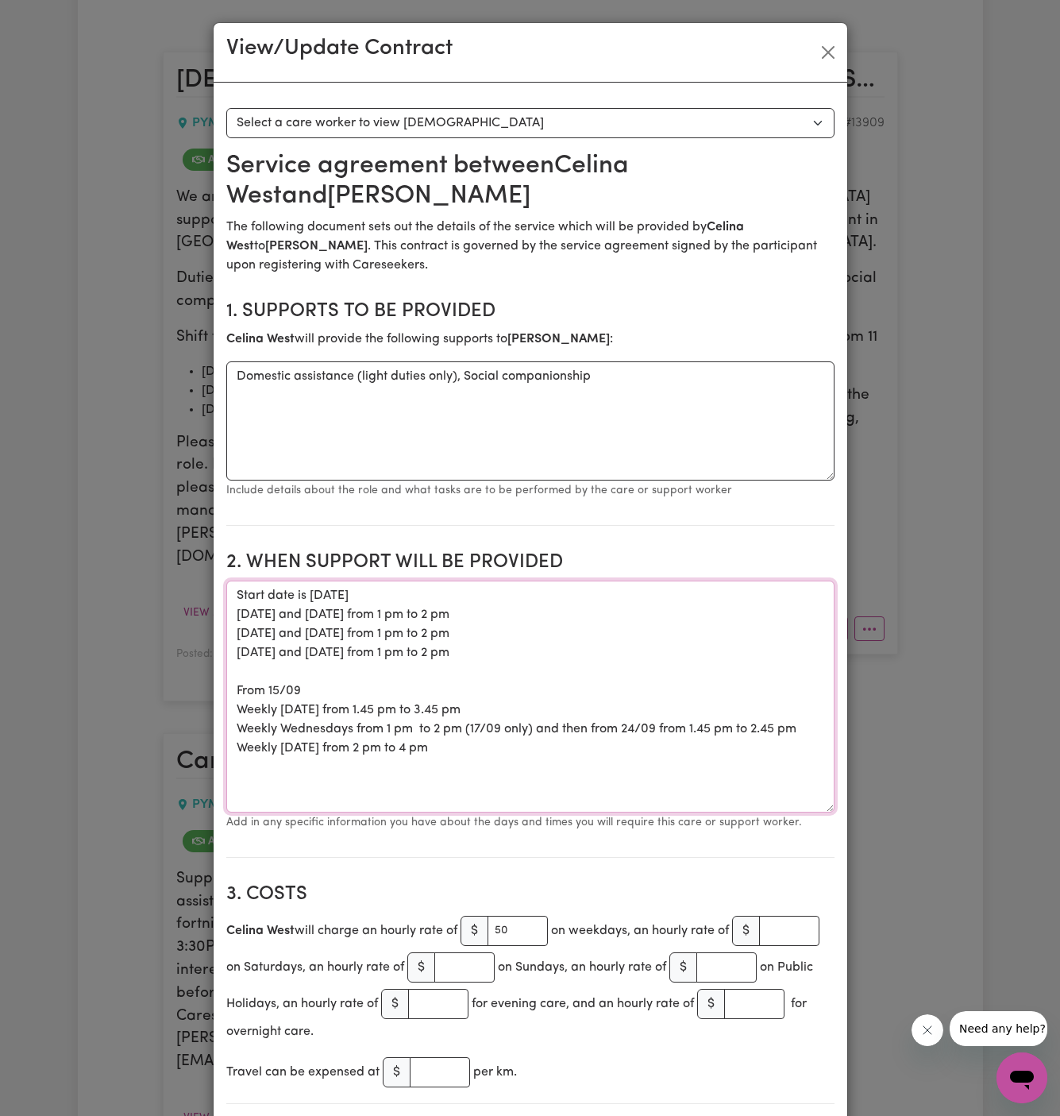
scroll to position [138, 0]
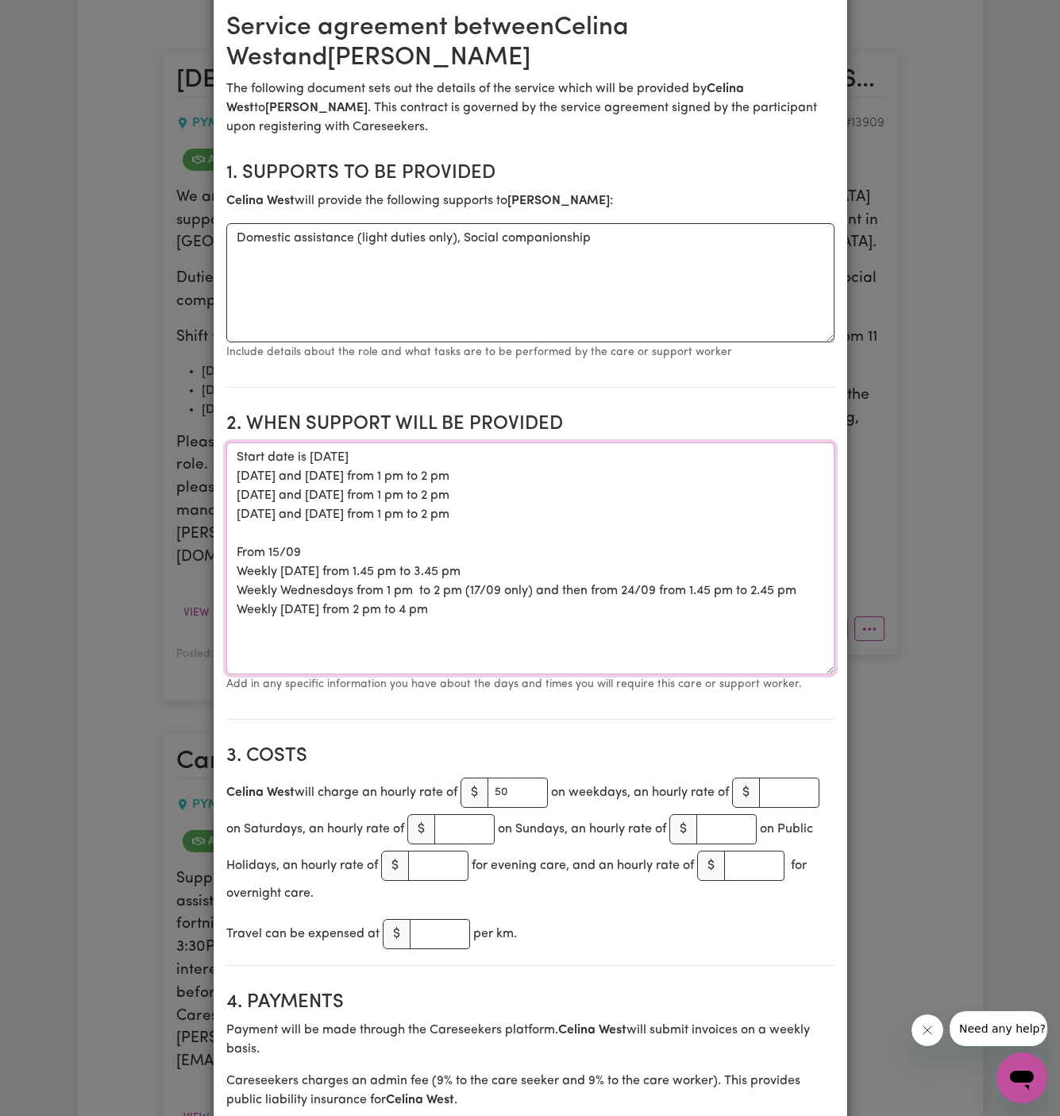
click at [544, 613] on textarea "Start date is [DATE] [DATE] and [DATE] from 1 pm to 2 pm [DATE] and [DATE] from…" at bounding box center [530, 558] width 608 height 232
click at [503, 645] on textarea "Start date is [DATE] [DATE] and [DATE] from 1 pm to 2 pm [DATE] and [DATE] from…" at bounding box center [530, 558] width 608 height 232
click at [531, 592] on textarea "Start date is [DATE] [DATE] and [DATE] from 1 pm to 2 pm [DATE] and [DATE] from…" at bounding box center [530, 558] width 608 height 232
click at [472, 588] on textarea "Start date is [DATE] [DATE] and [DATE] from 1 pm to 2 pm [DATE] and [DATE] from…" at bounding box center [530, 558] width 608 height 232
click at [684, 625] on textarea "Start date is [DATE] [DATE] and [DATE] from 1 pm to 2 pm [DATE] and [DATE] from…" at bounding box center [530, 558] width 608 height 232
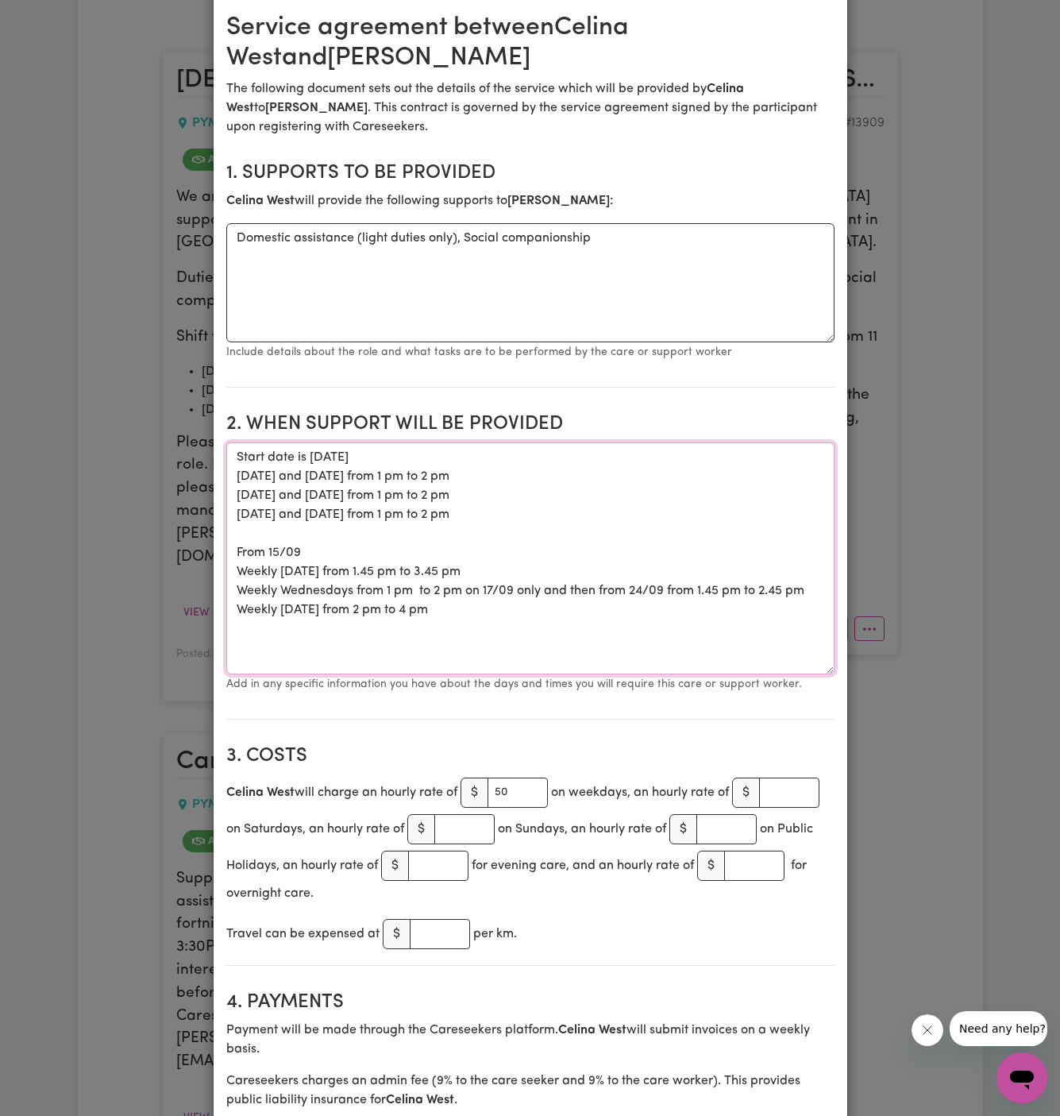
click at [305, 571] on textarea "Start date is [DATE] [DATE] and [DATE] from 1 pm to 2 pm [DATE] and [DATE] from…" at bounding box center [530, 558] width 608 height 232
click at [351, 592] on textarea "Start date is [DATE] [DATE] and [DATE] from 1 pm to 2 pm [DATE] and [DATE] from…" at bounding box center [530, 558] width 608 height 232
click at [393, 649] on textarea "Start date is [DATE] [DATE] and [DATE] from 1 pm to 2 pm [DATE] and [DATE] from…" at bounding box center [530, 558] width 608 height 232
click at [553, 588] on textarea "Start date is [DATE] [DATE] and [DATE] from 1 pm to 2 pm [DATE] and [DATE] from…" at bounding box center [530, 558] width 608 height 232
click at [626, 642] on textarea "Start date is [DATE] [DATE] and [DATE] from 1 pm to 2 pm [DATE] and [DATE] from…" at bounding box center [530, 558] width 608 height 232
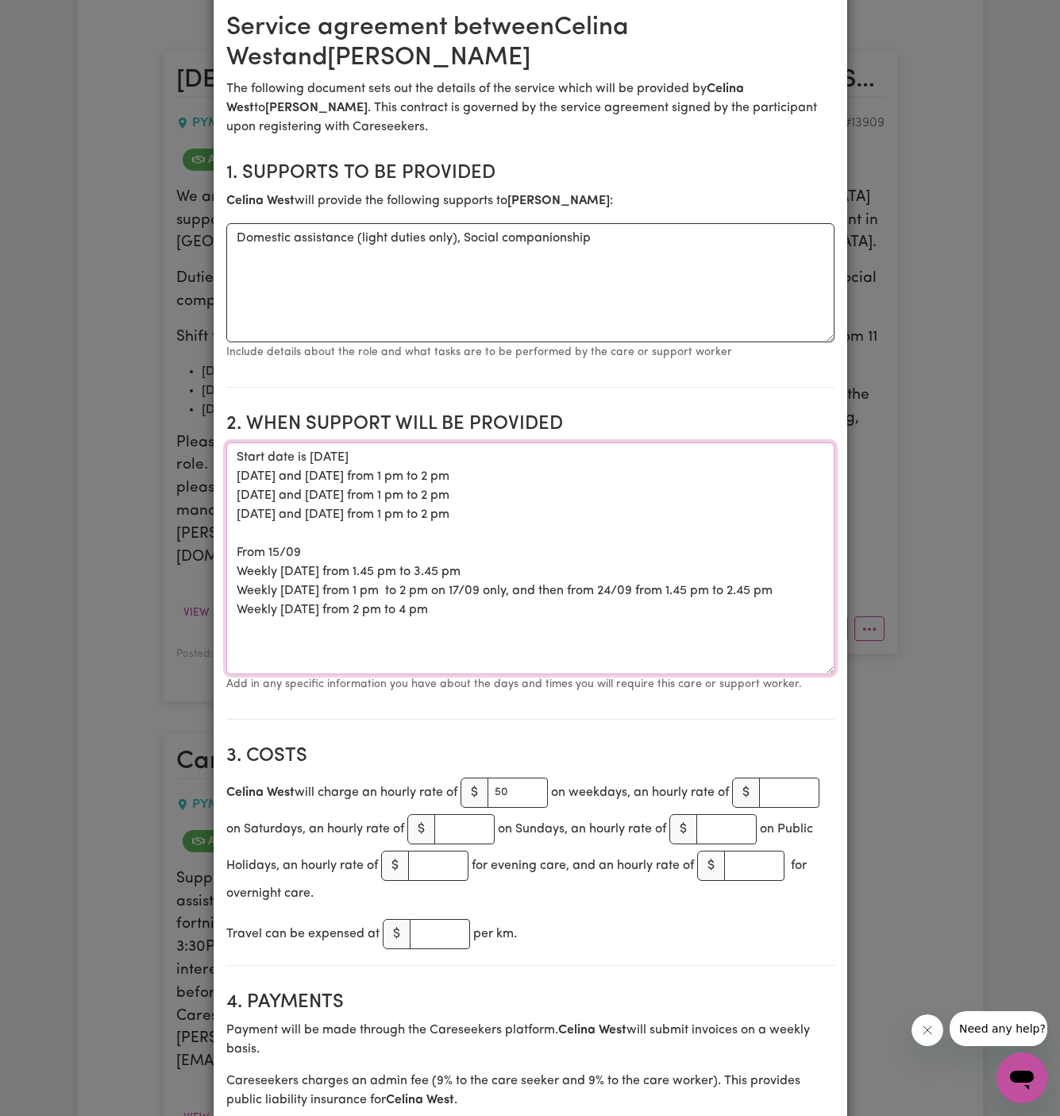
click at [237, 548] on textarea "Start date is [DATE] [DATE] and [DATE] from 1 pm to 2 pm [DATE] and [DATE] from…" at bounding box center [530, 558] width 608 height 232
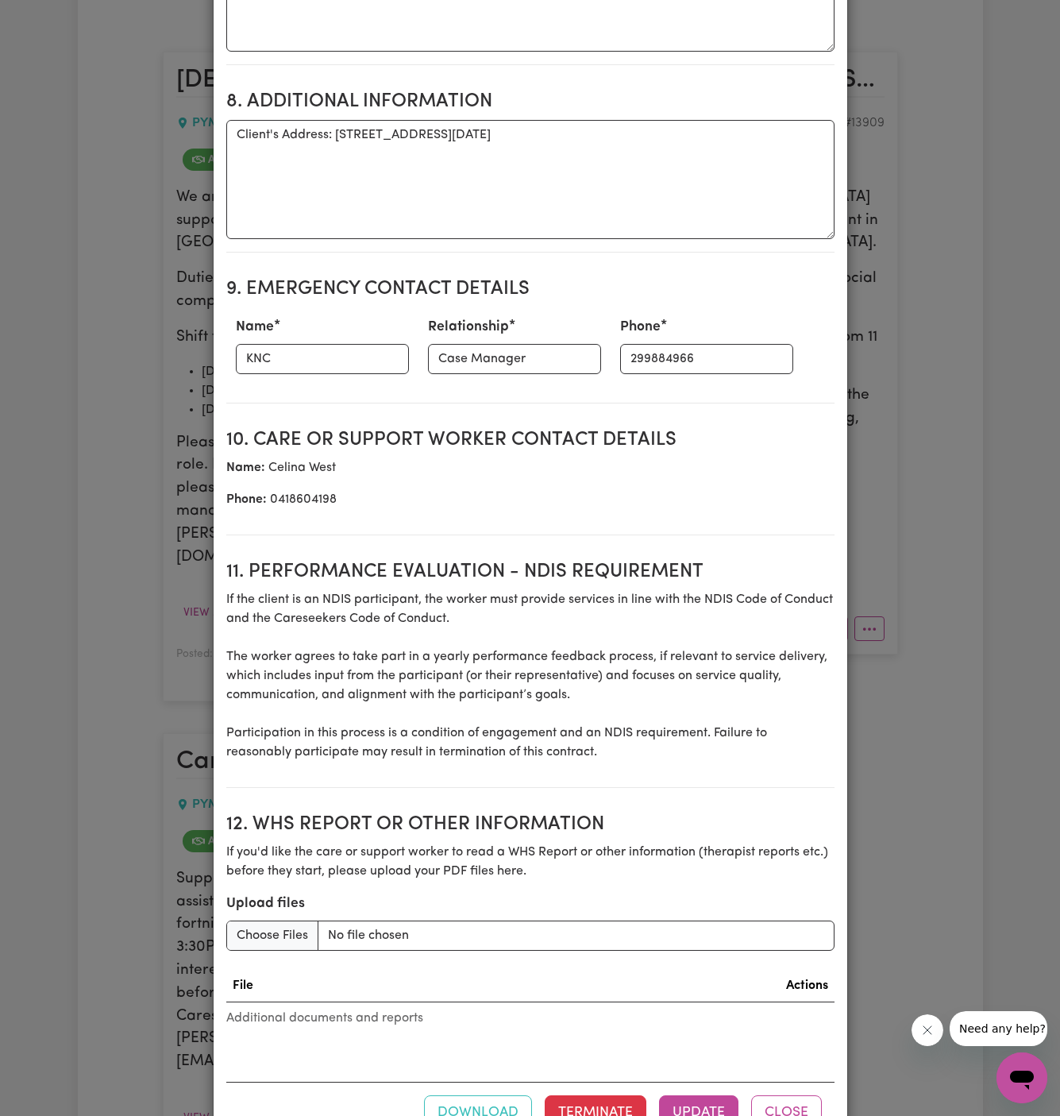
scroll to position [1789, 0]
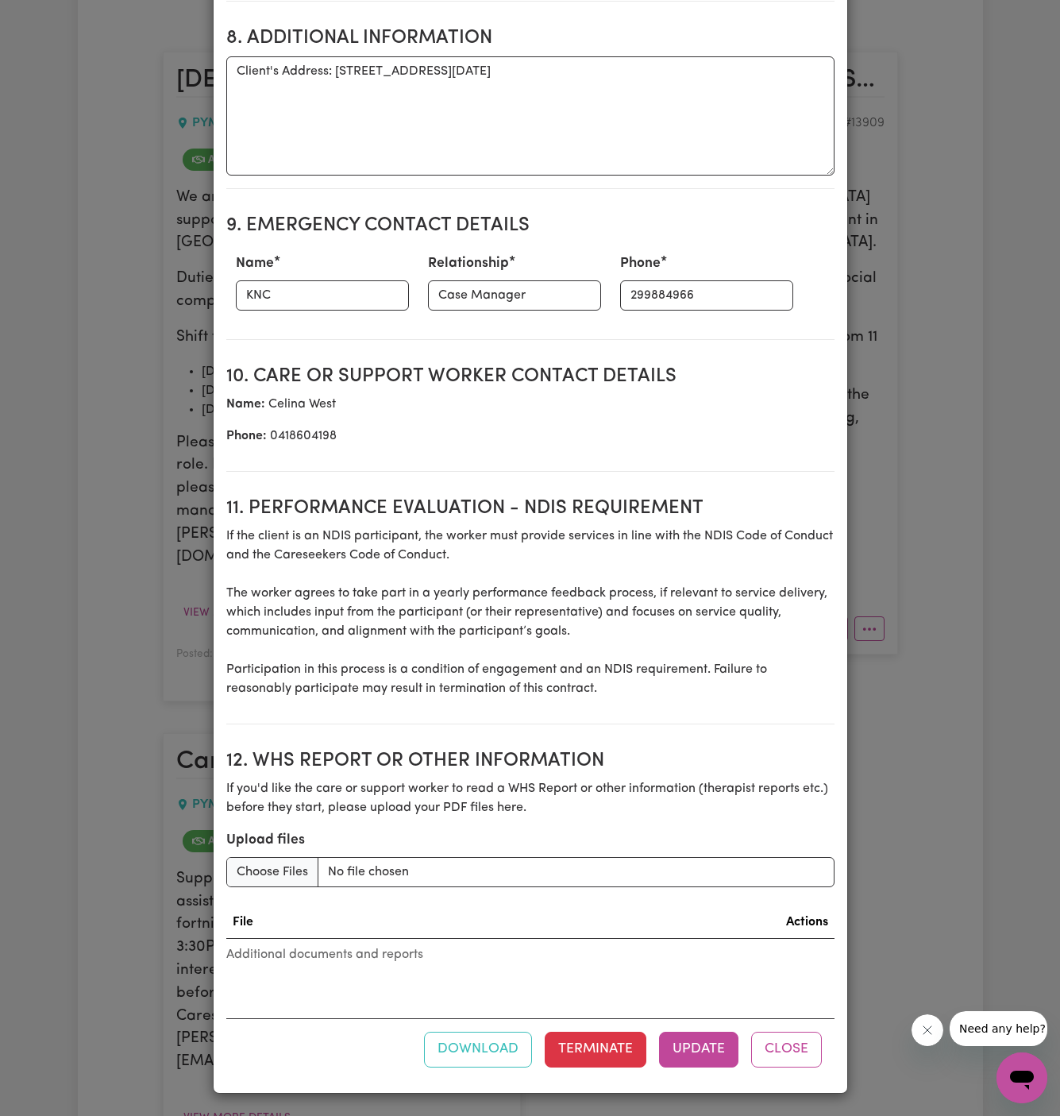
type textarea "Start date is [DATE] [DATE] and [DATE] from 1 pm to 2 pm [DATE] and [DATE] from…"
click at [686, 1031] on div "Download Terminate Update Close" at bounding box center [530, 1048] width 608 height 61
click at [711, 1053] on button "Update" at bounding box center [698, 1048] width 79 height 35
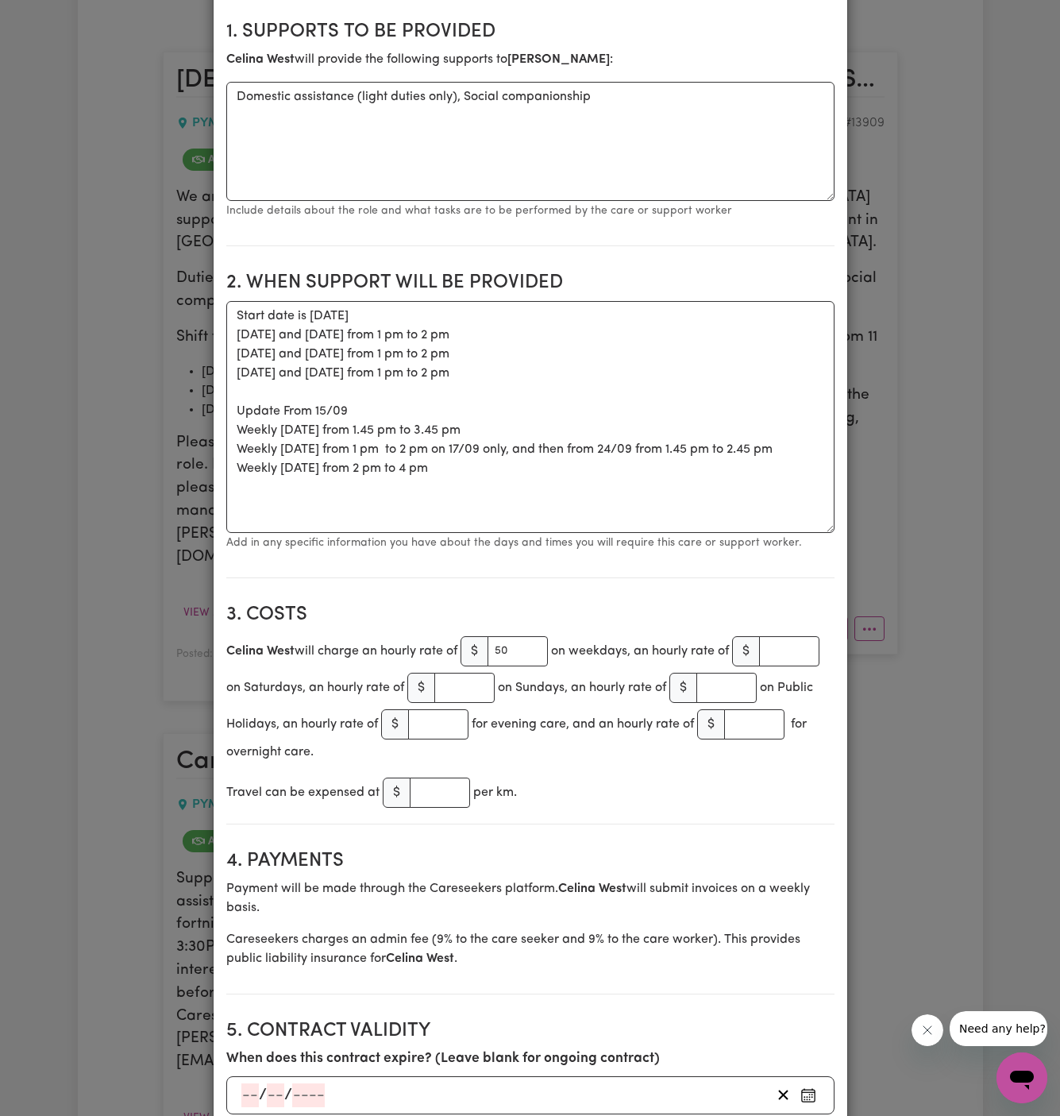
scroll to position [0, 0]
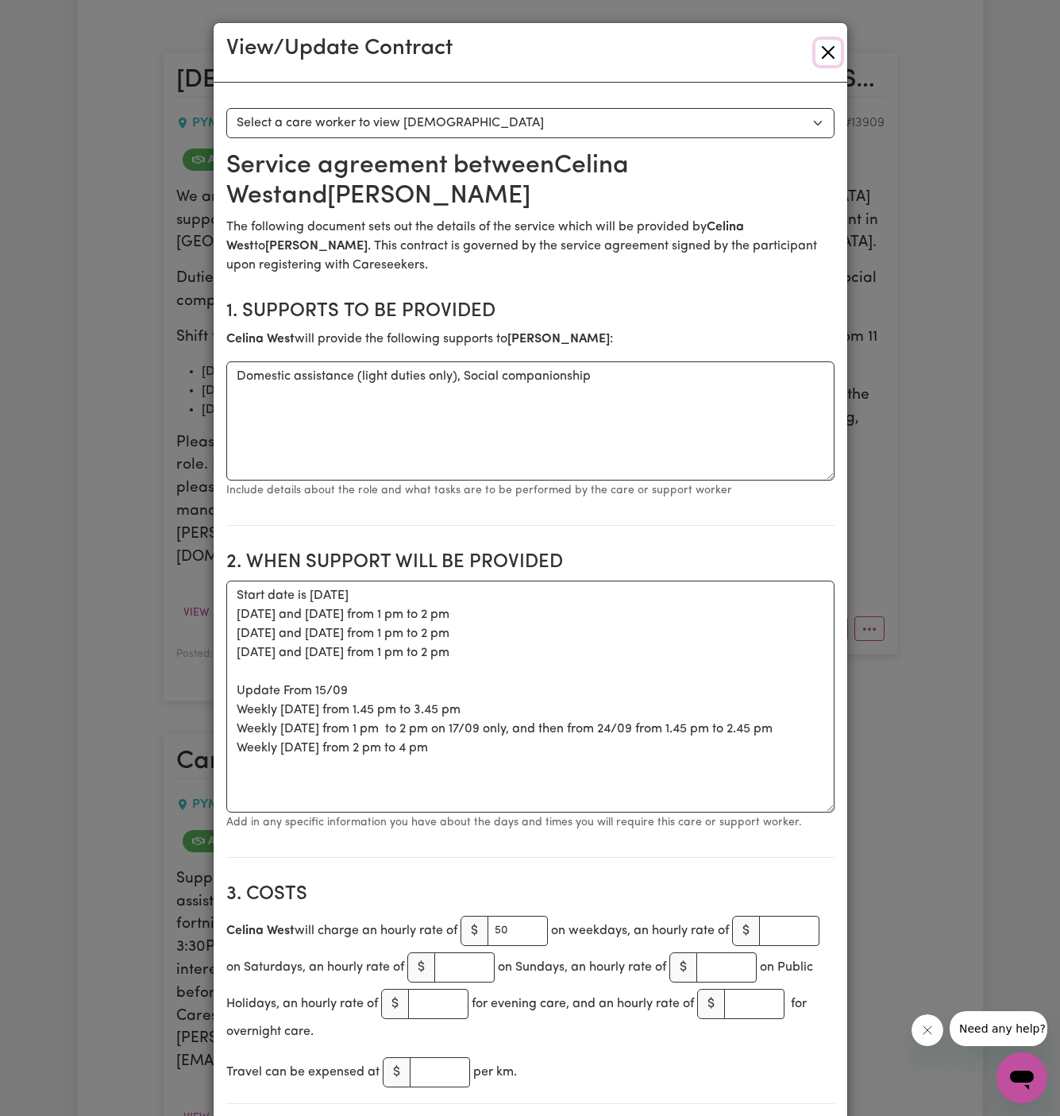
click at [834, 53] on button "Close" at bounding box center [827, 52] width 25 height 25
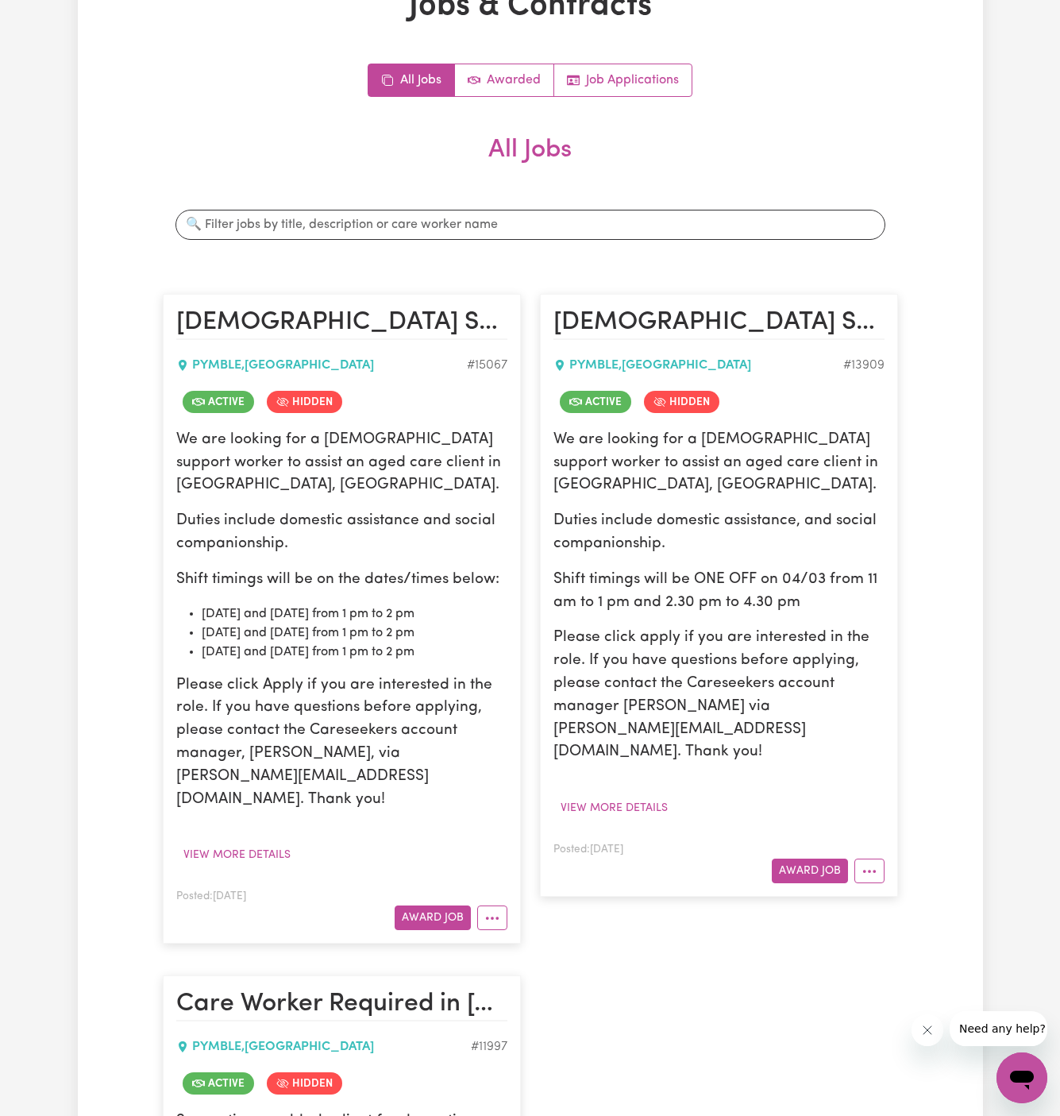
click at [923, 73] on div "Jobs & Contracts All Jobs Awarded Job Applications All Jobs Search jobs [DEMOGR…" at bounding box center [530, 744] width 905 height 1515
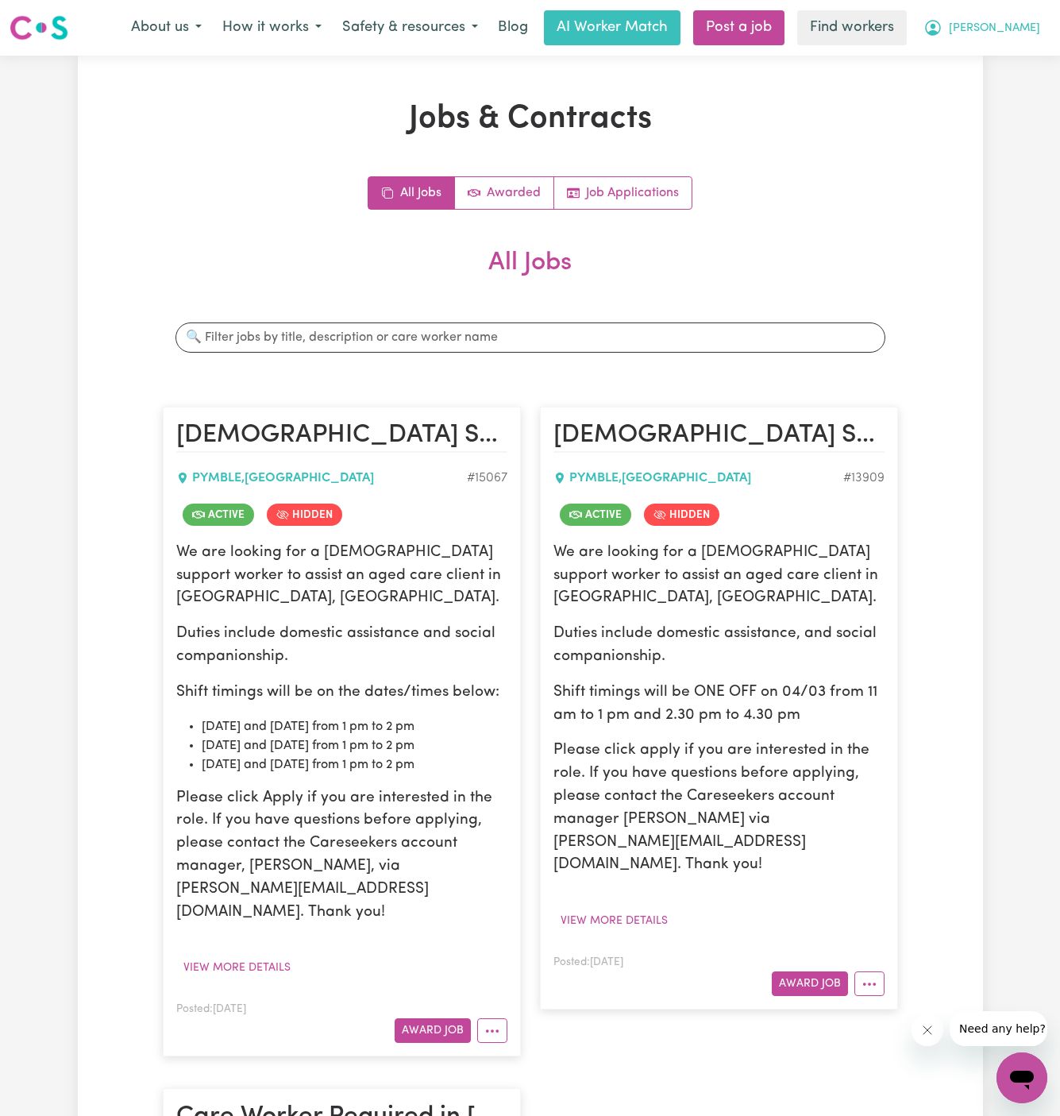
click at [1007, 21] on span "[PERSON_NAME]" at bounding box center [994, 28] width 91 height 17
click at [1004, 68] on link "My Dashboard" at bounding box center [986, 62] width 125 height 30
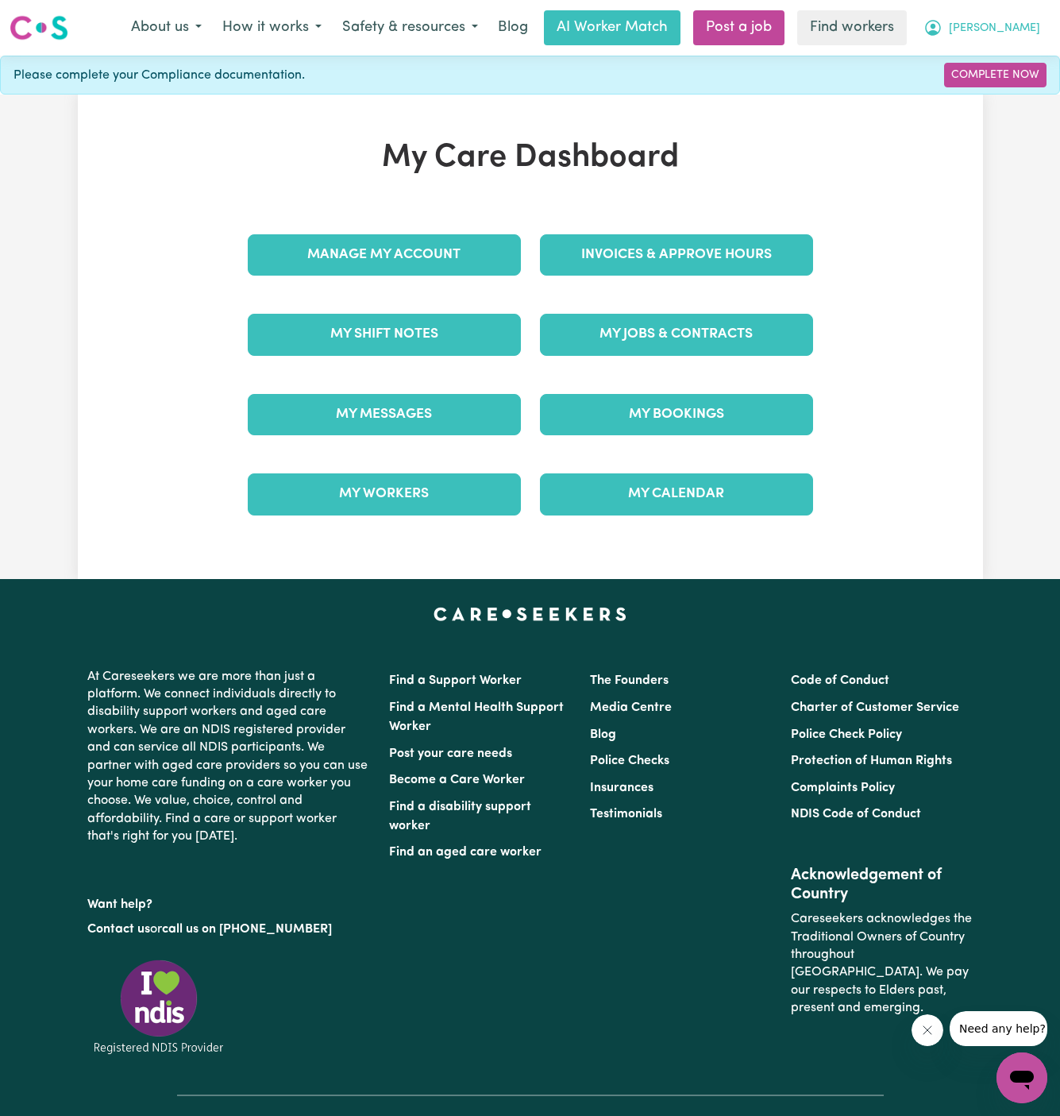
click at [1013, 30] on span "[PERSON_NAME]" at bounding box center [994, 28] width 91 height 17
click at [1013, 76] on link "Logout" at bounding box center [986, 91] width 125 height 30
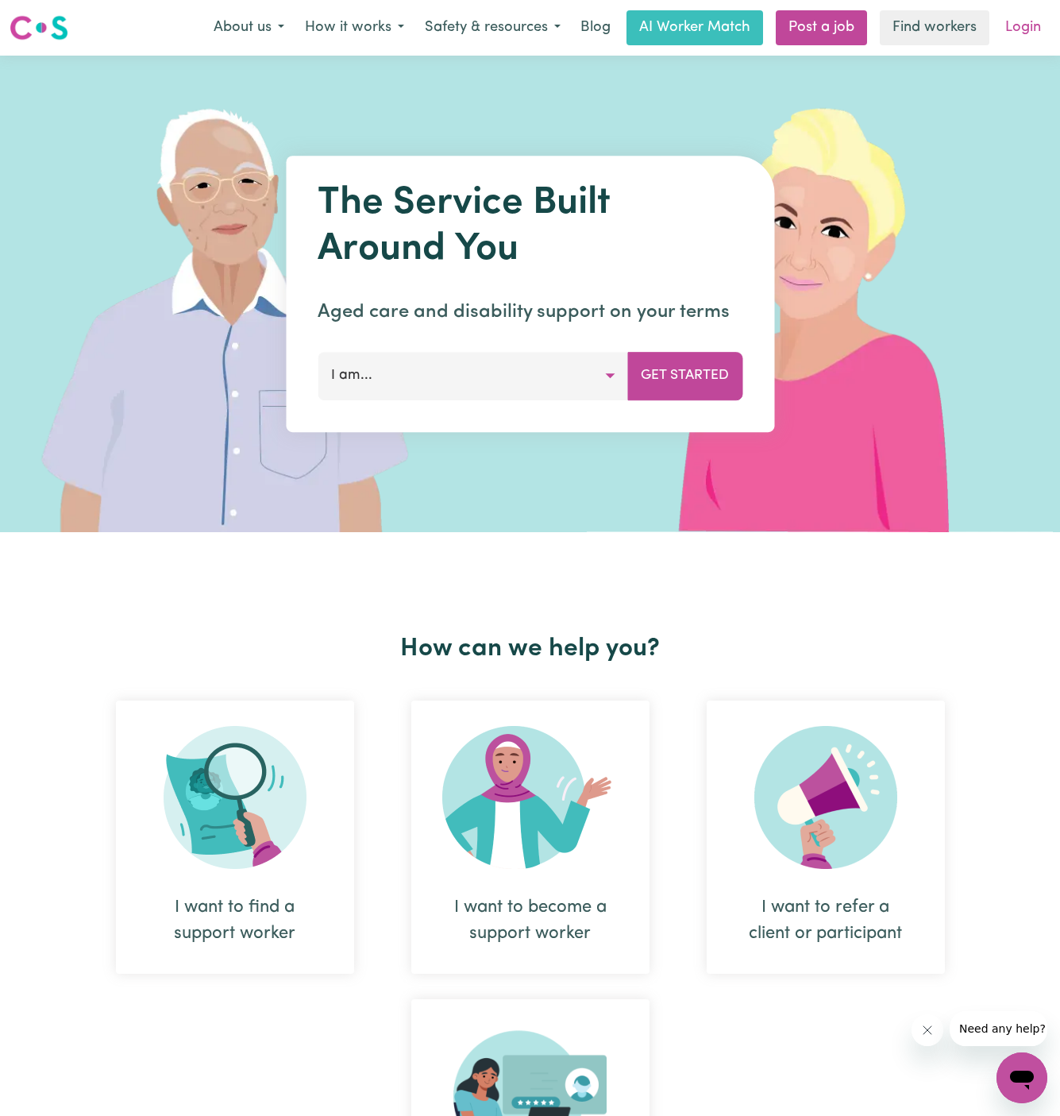
click at [1018, 37] on link "Login" at bounding box center [1023, 27] width 55 height 35
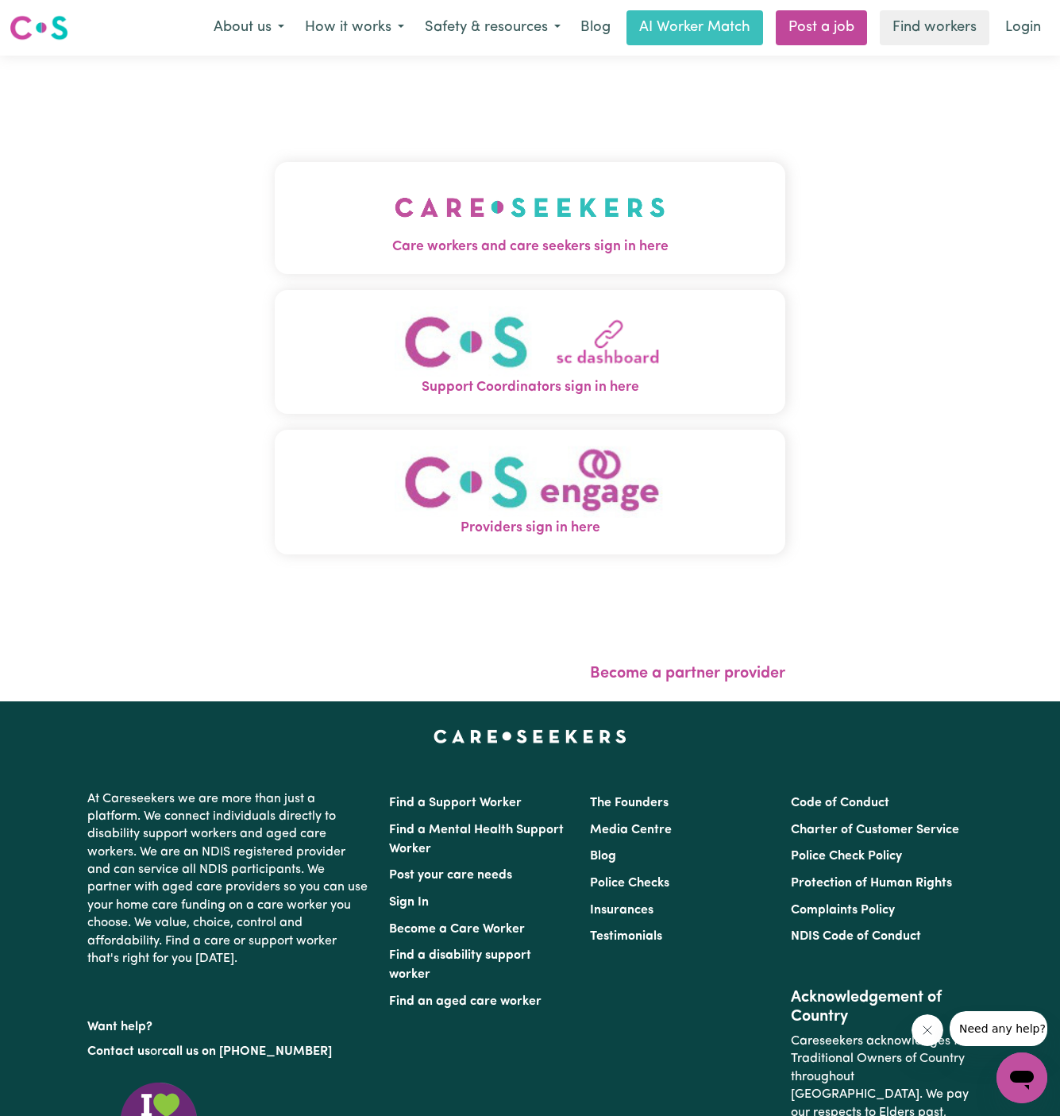
click at [408, 222] on img "Care workers and care seekers sign in here" at bounding box center [530, 207] width 271 height 59
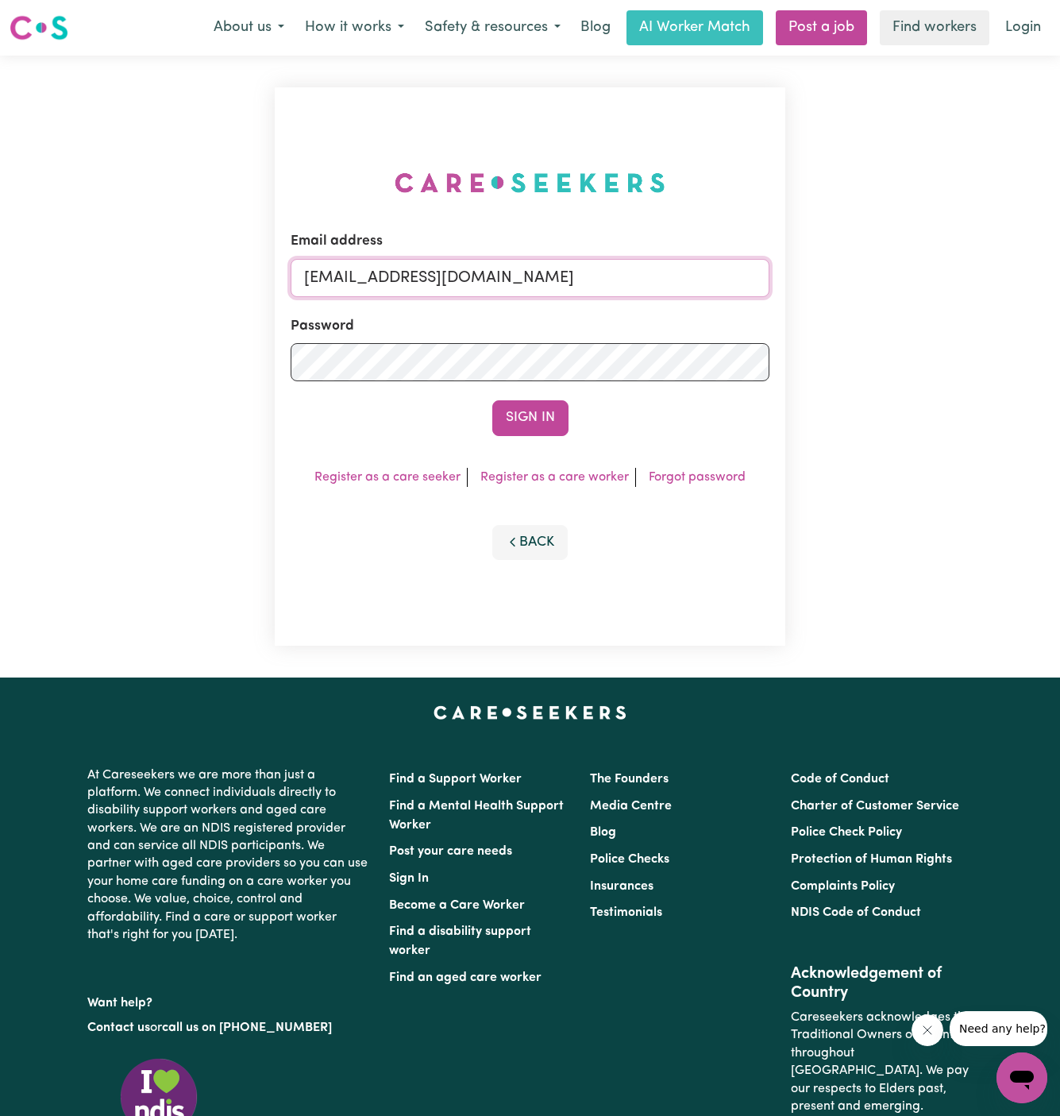
click at [416, 271] on input "[EMAIL_ADDRESS][DOMAIN_NAME]" at bounding box center [531, 278] width 480 height 38
drag, startPoint x: 390, startPoint y: 274, endPoint x: 935, endPoint y: 272, distance: 545.5
click at [935, 272] on div "Email address [EMAIL_ADDRESS][DOMAIN_NAME] Password Sign In Register as a care …" at bounding box center [530, 367] width 1060 height 622
type input "[EMAIL_ADDRESS][DOMAIN_NAME]"
click at [542, 423] on button "Sign In" at bounding box center [530, 417] width 76 height 35
